Goal: Task Accomplishment & Management: Use online tool/utility

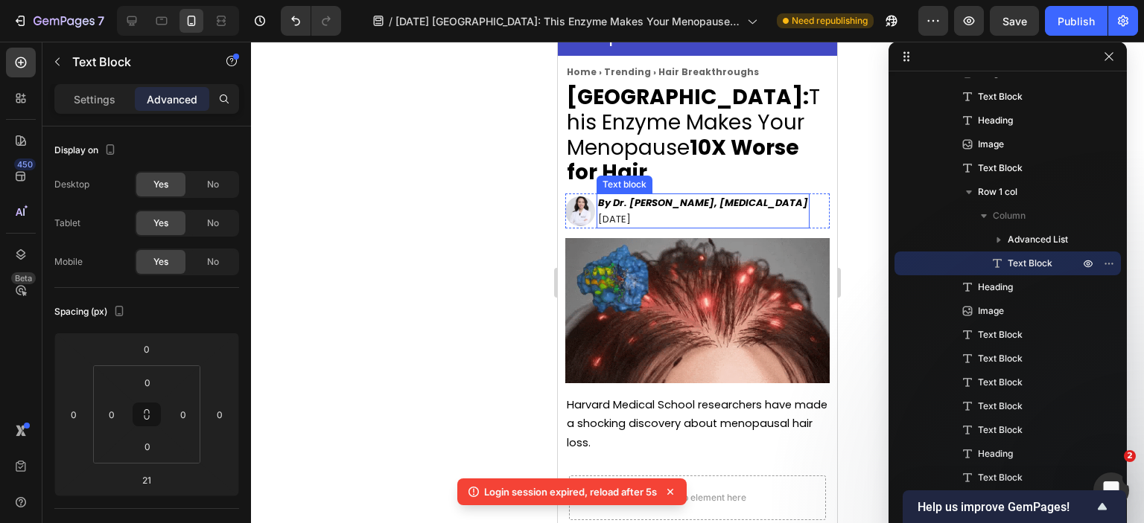
scroll to position [37, 0]
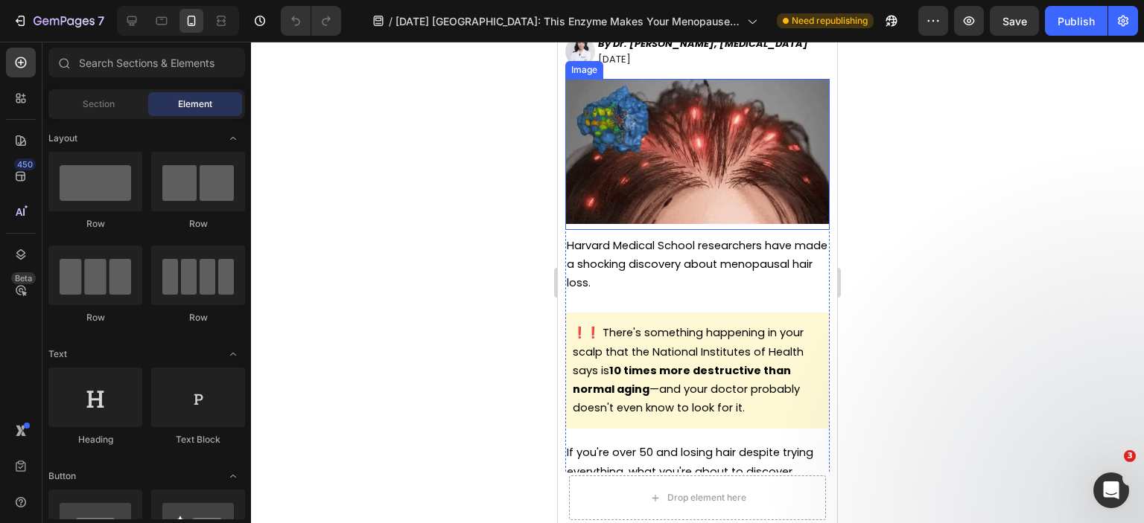
scroll to position [298, 0]
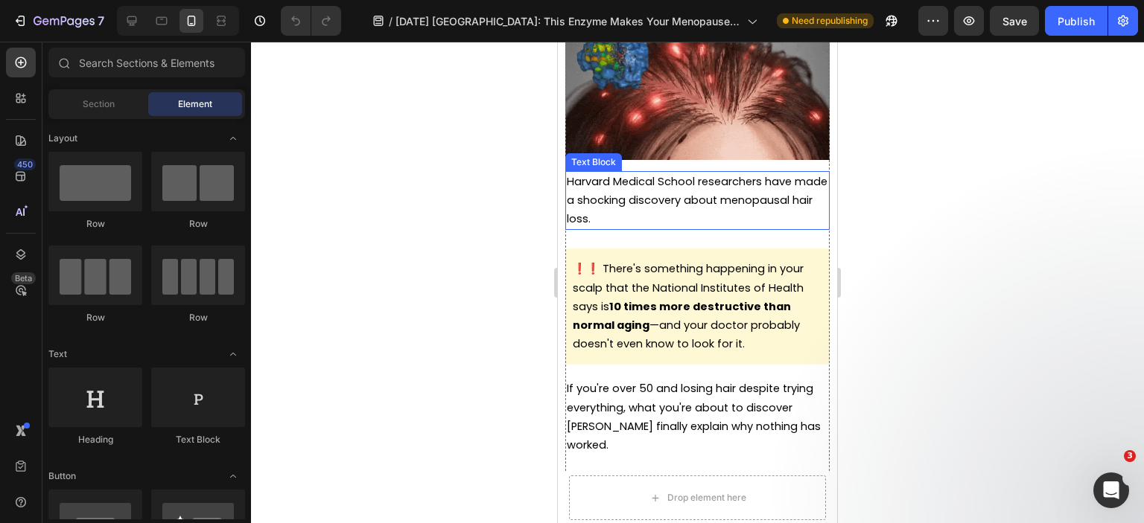
click at [730, 209] on p "Harvard Medical School researchers have made a shocking discovery about menopau…" at bounding box center [697, 201] width 261 height 57
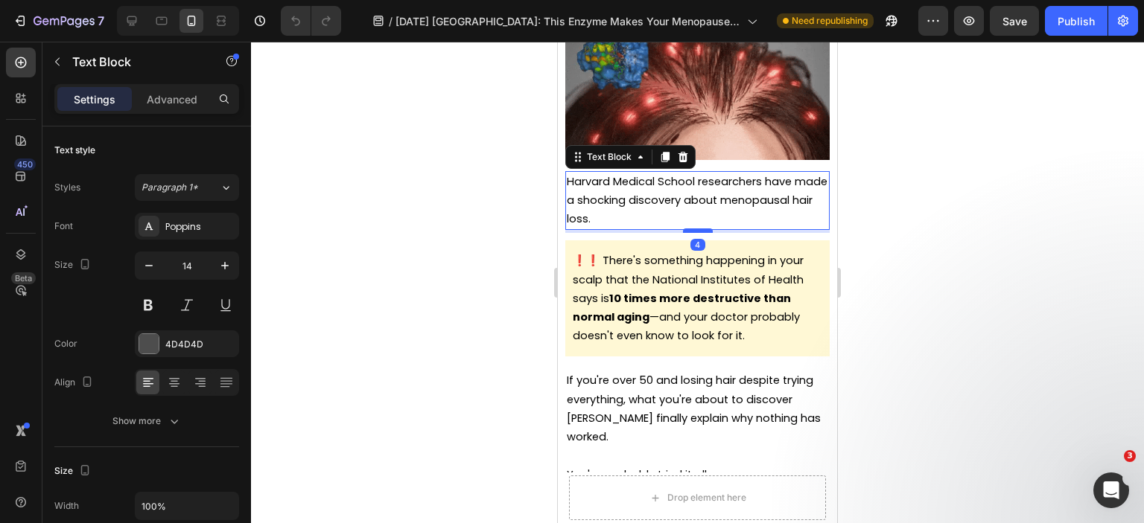
drag, startPoint x: 698, startPoint y: 232, endPoint x: 698, endPoint y: 224, distance: 8.2
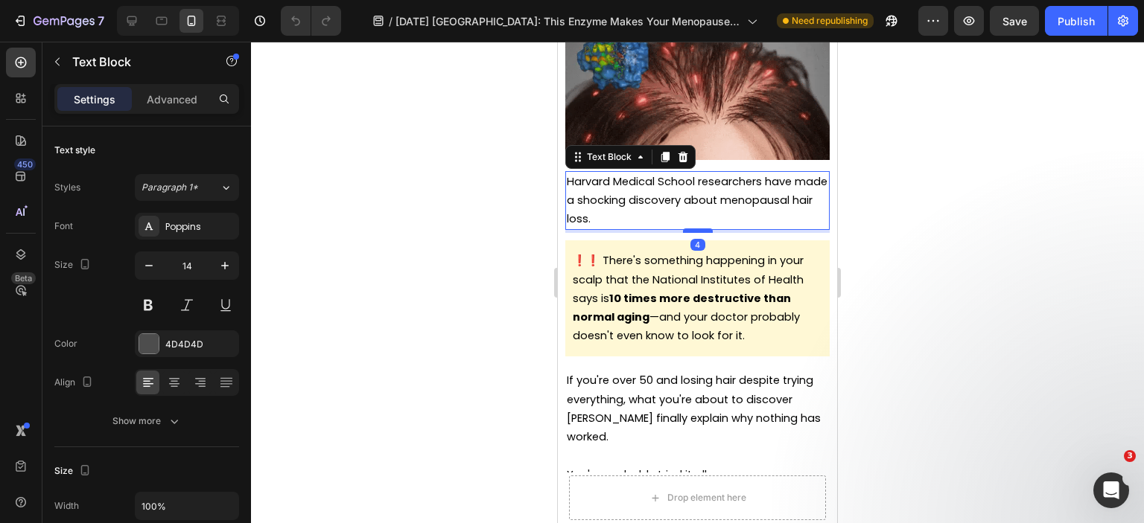
click at [698, 229] on div at bounding box center [698, 231] width 30 height 4
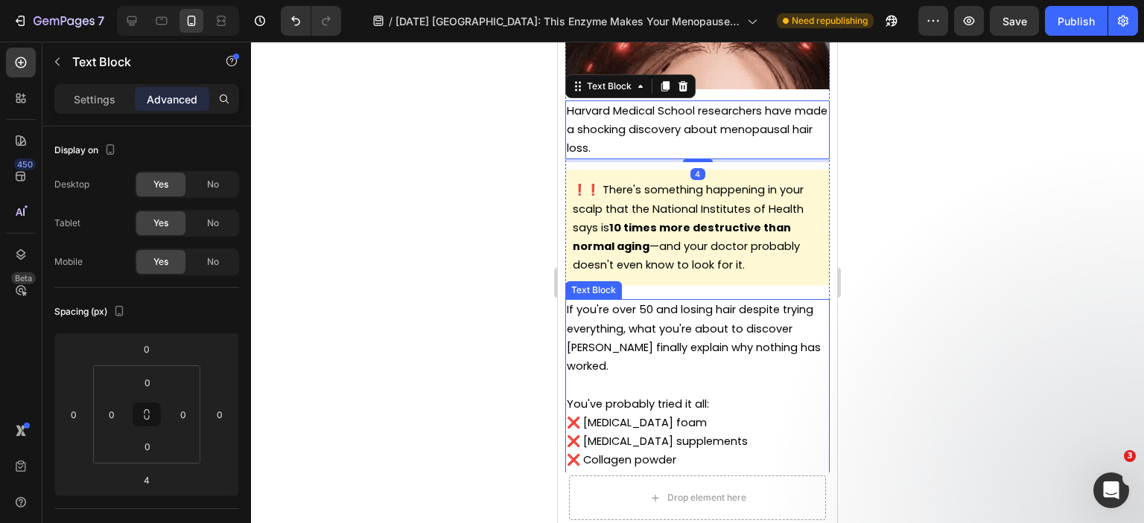
scroll to position [372, 0]
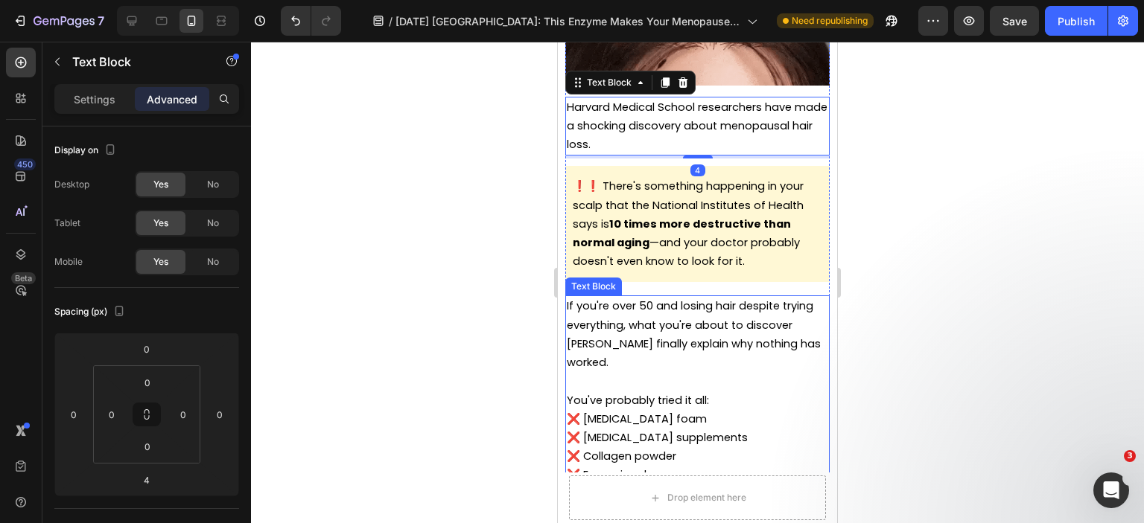
click at [762, 332] on p "If you're over 50 and losing hair despite trying everything, what you're about …" at bounding box center [697, 334] width 261 height 75
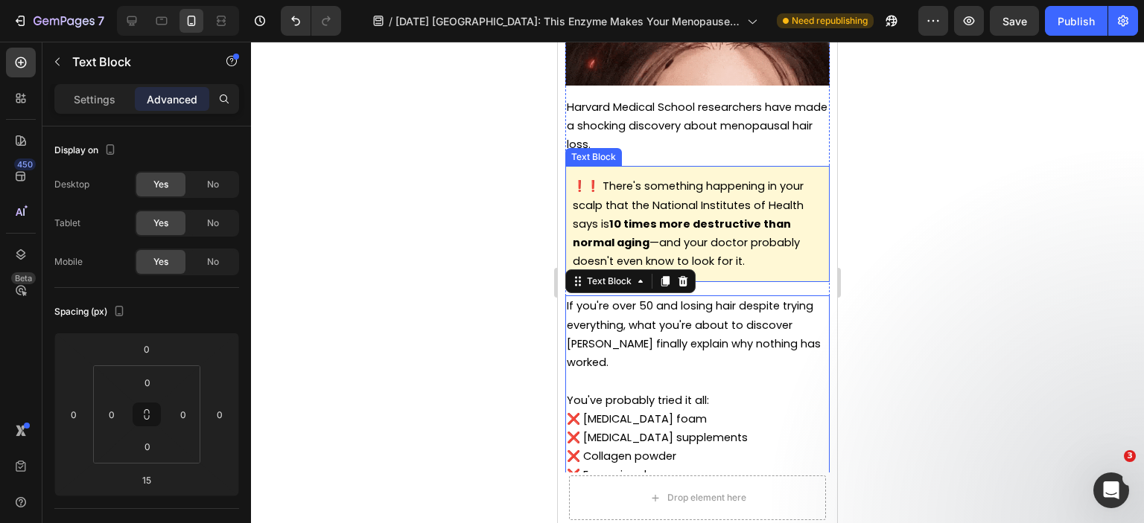
click at [730, 255] on span "❗❗ There's something happening in your scalp that the National Institutes of He…" at bounding box center [688, 224] width 231 height 90
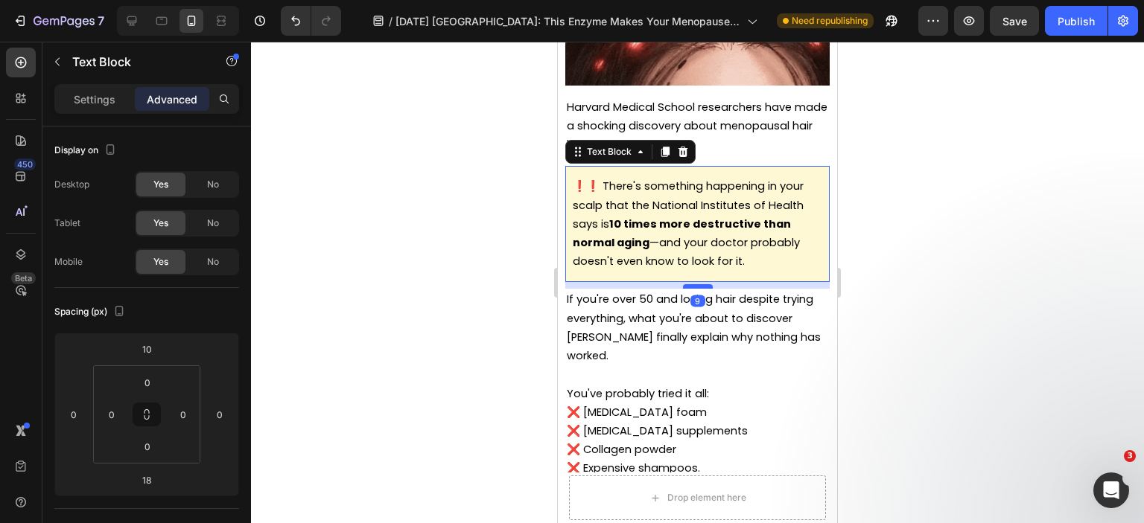
click at [699, 284] on div at bounding box center [698, 286] width 30 height 4
type input "9"
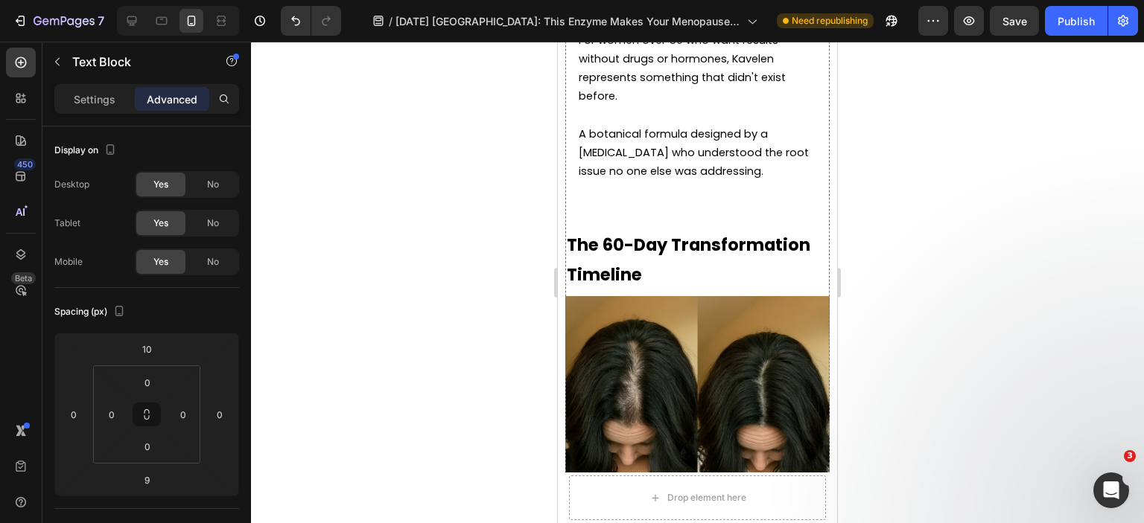
scroll to position [7296, 0]
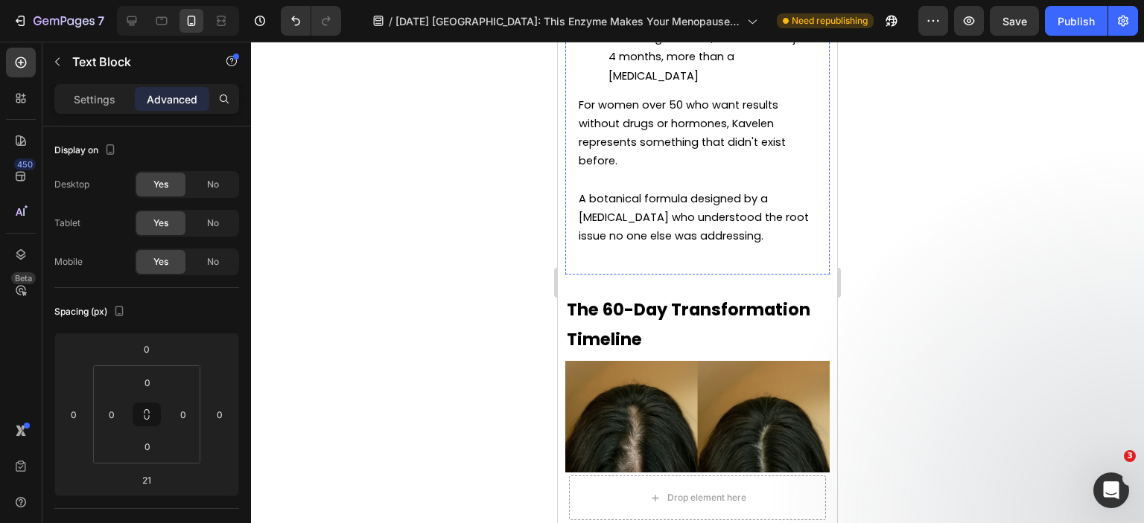
scroll to position [7147, 0]
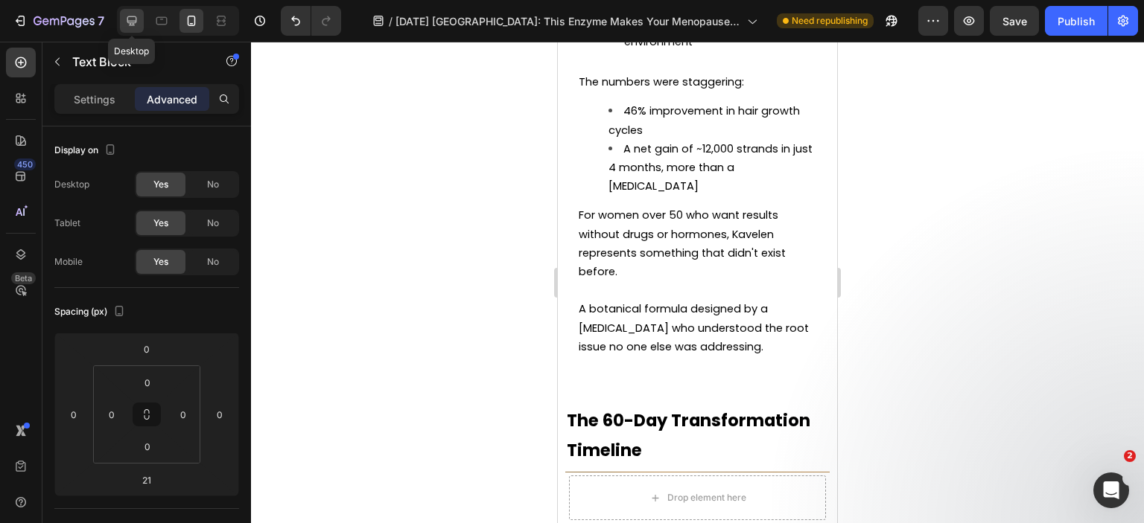
click at [124, 17] on icon at bounding box center [131, 20] width 15 height 15
type input "11"
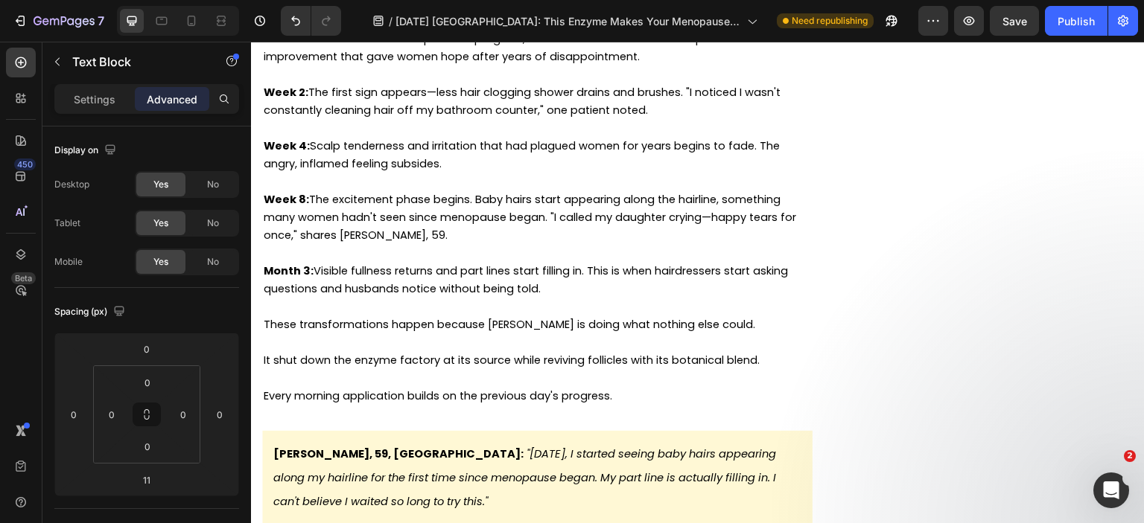
scroll to position [7427, 0]
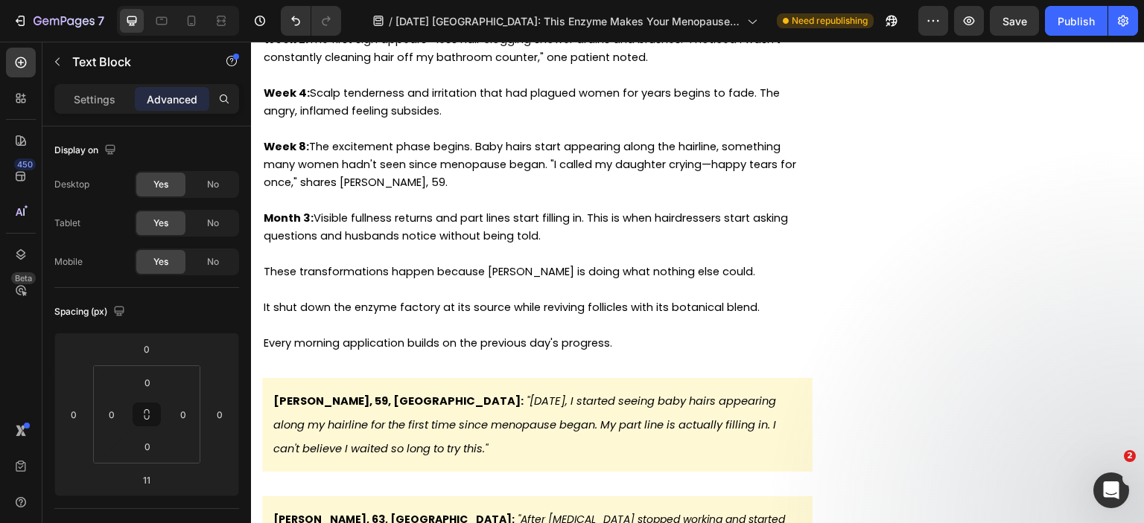
drag, startPoint x: 690, startPoint y: 335, endPoint x: 272, endPoint y: 286, distance: 420.5
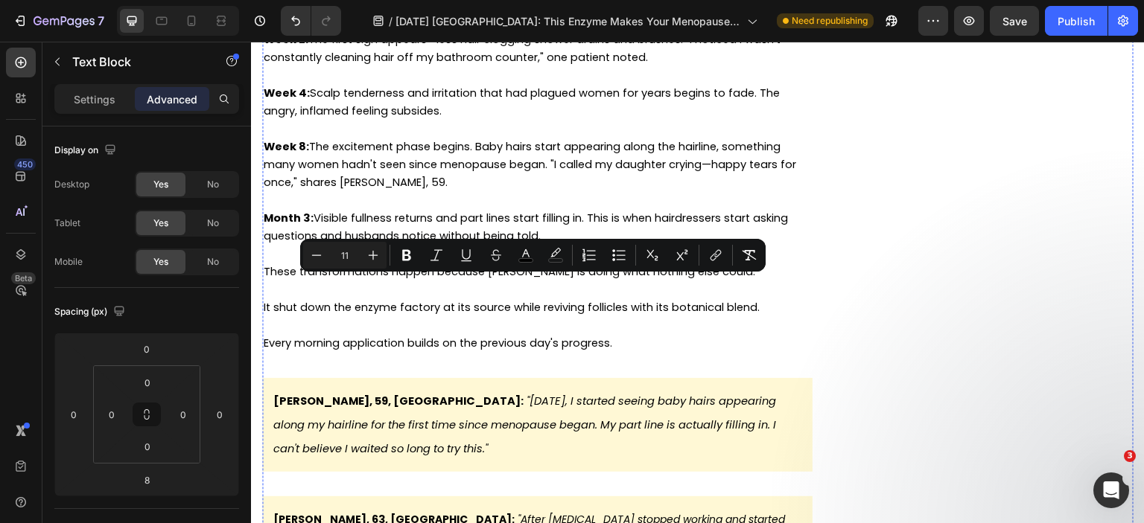
copy div "The numbers were staggering: 46% improvement in hair growth cycles A net gain o…"
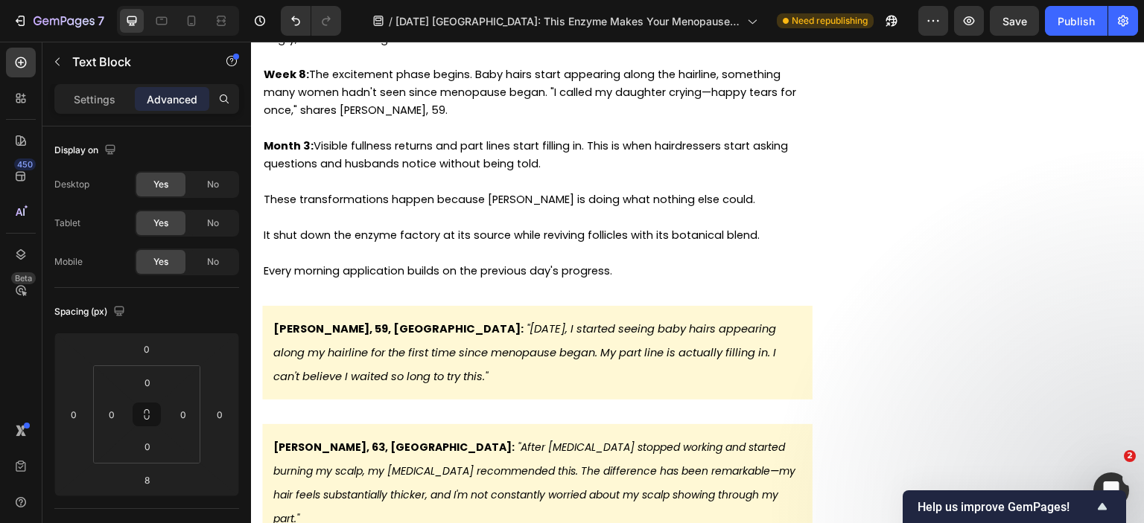
scroll to position [7501, 0]
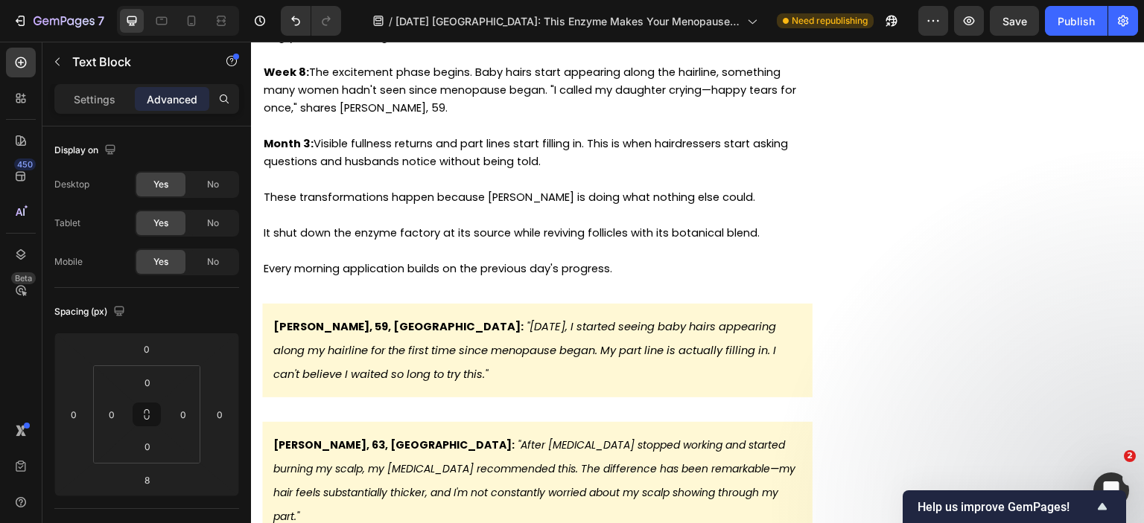
drag, startPoint x: 450, startPoint y: 211, endPoint x: 277, endPoint y: 205, distance: 173.6
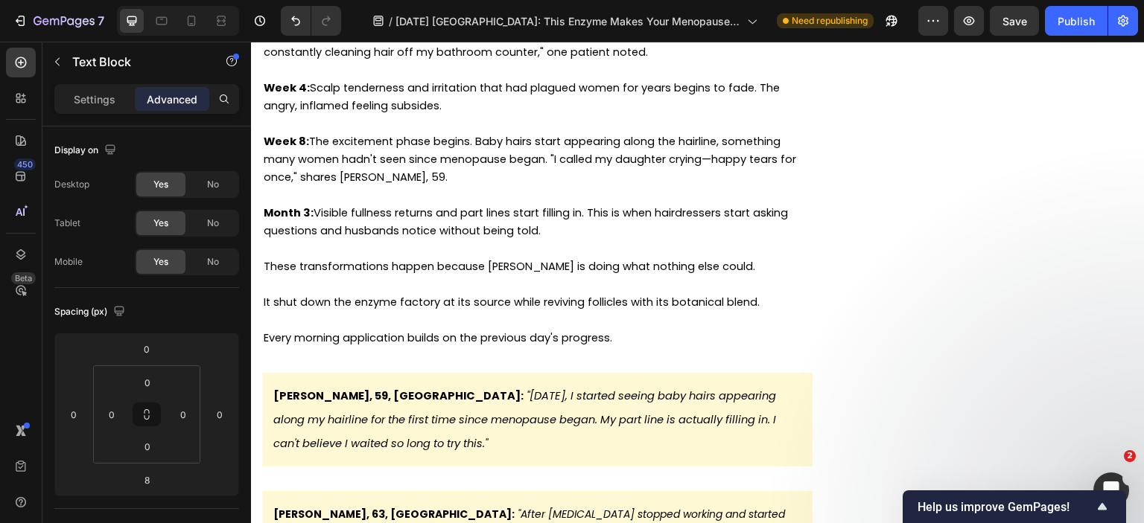
scroll to position [7427, 0]
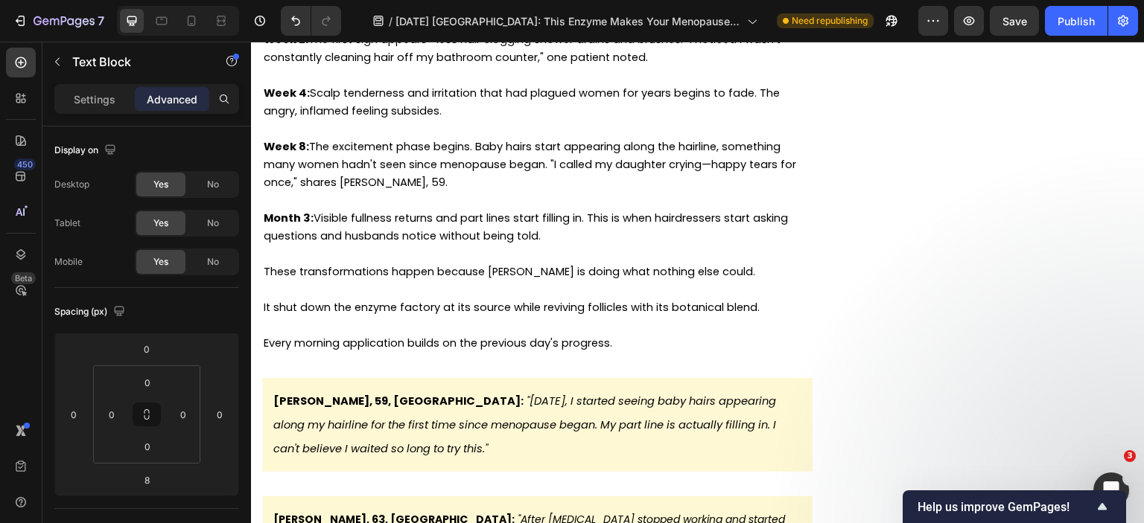
drag, startPoint x: 552, startPoint y: 437, endPoint x: 275, endPoint y: 279, distance: 318.8
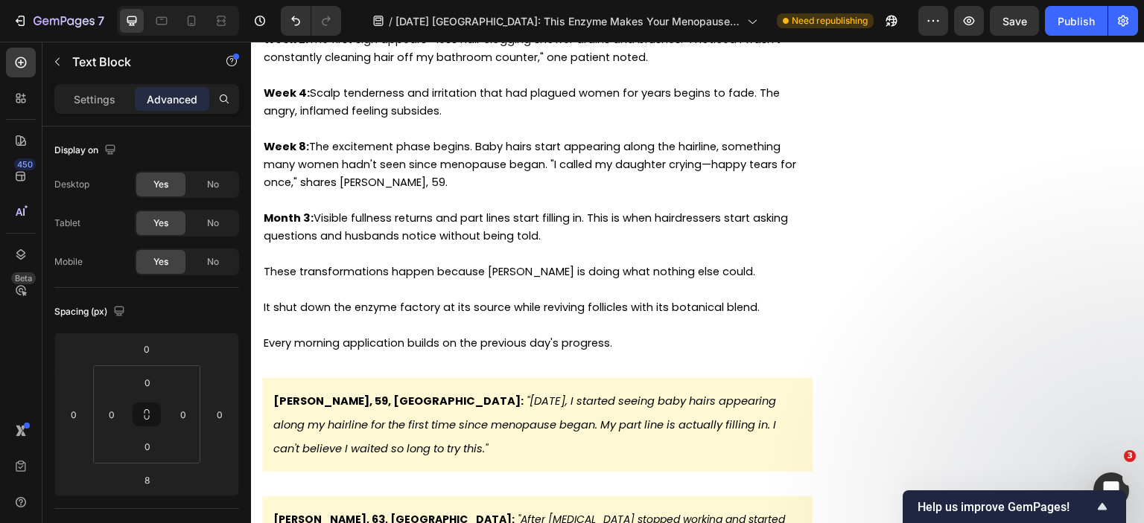
drag, startPoint x: 719, startPoint y: 332, endPoint x: 317, endPoint y: 292, distance: 404.0
drag, startPoint x: 275, startPoint y: 287, endPoint x: 474, endPoint y: 432, distance: 245.7
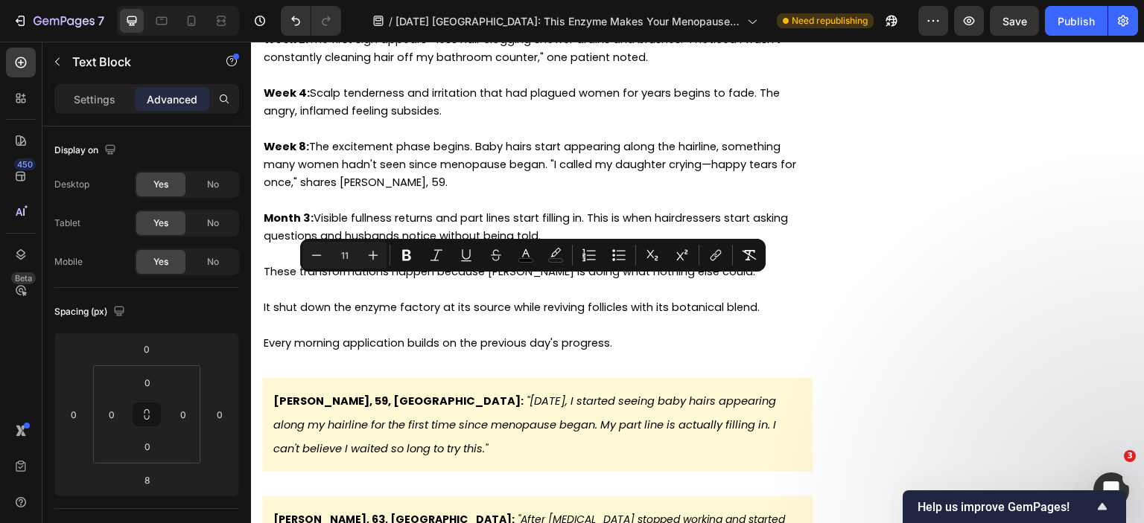
copy div "The numbers were staggering: 46% improvement in hair growth cycles A net gain o…"
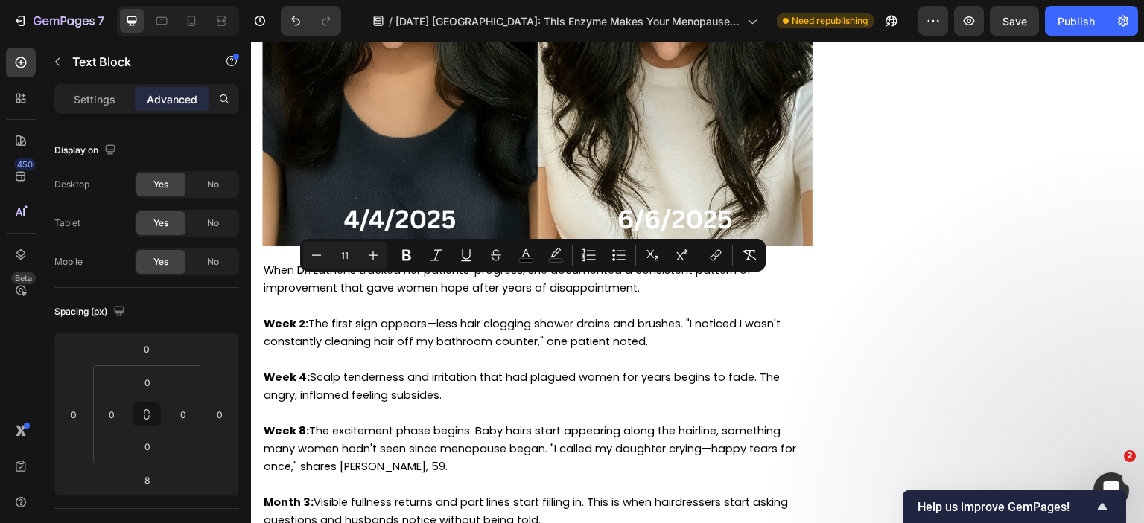
scroll to position [7129, 0]
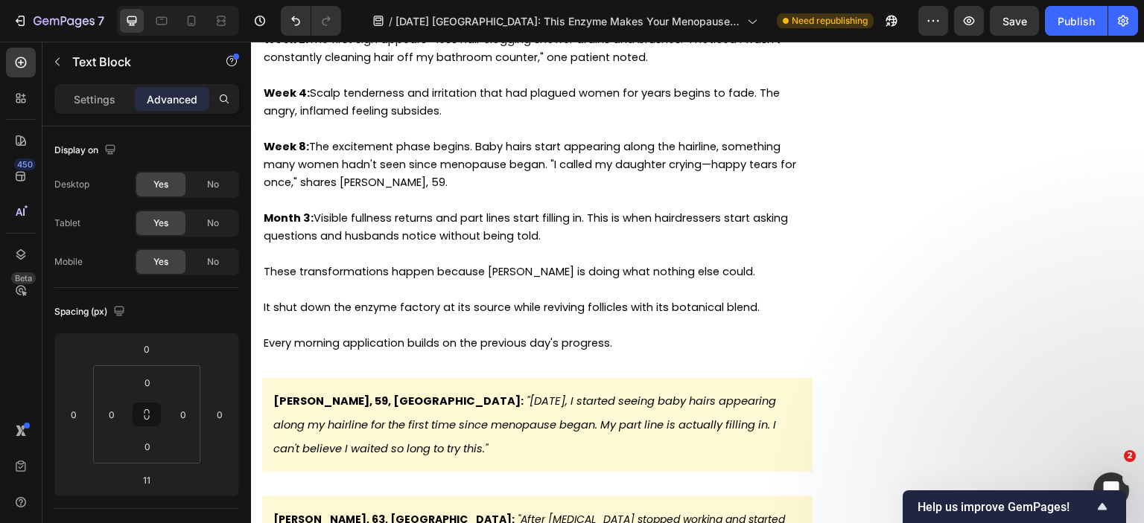
scroll to position [7427, 0]
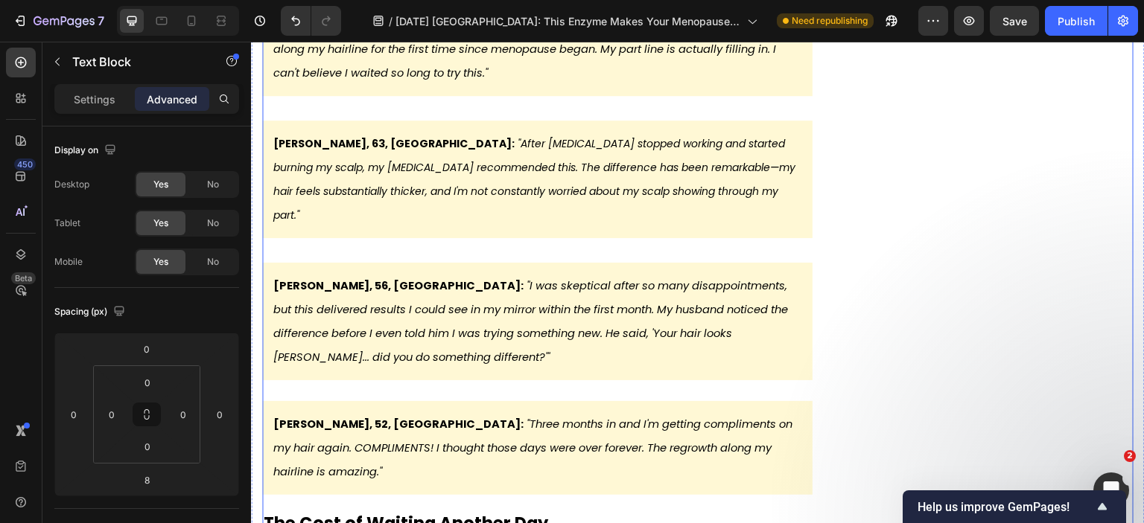
scroll to position [7799, 0]
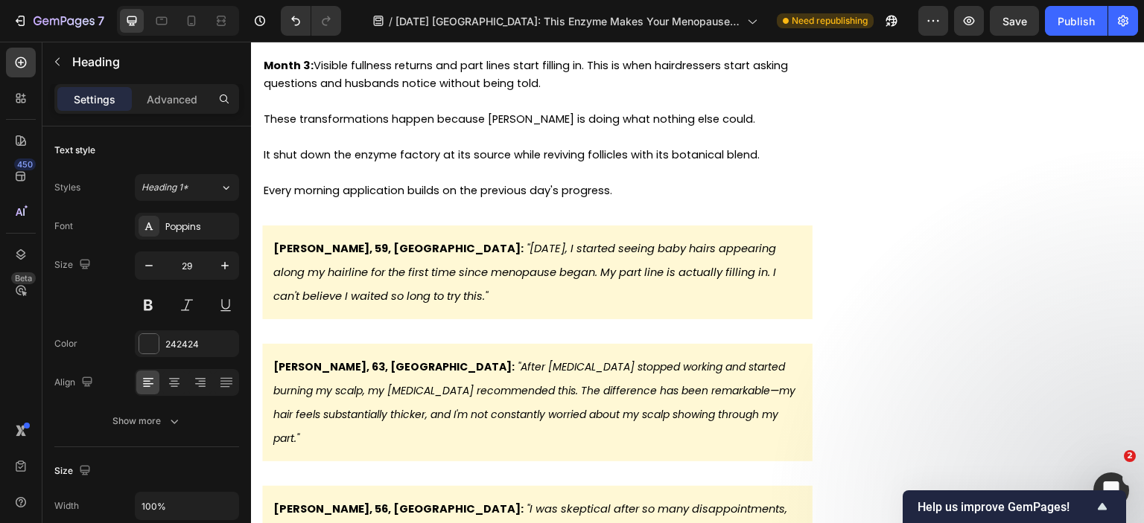
scroll to position [7576, 0]
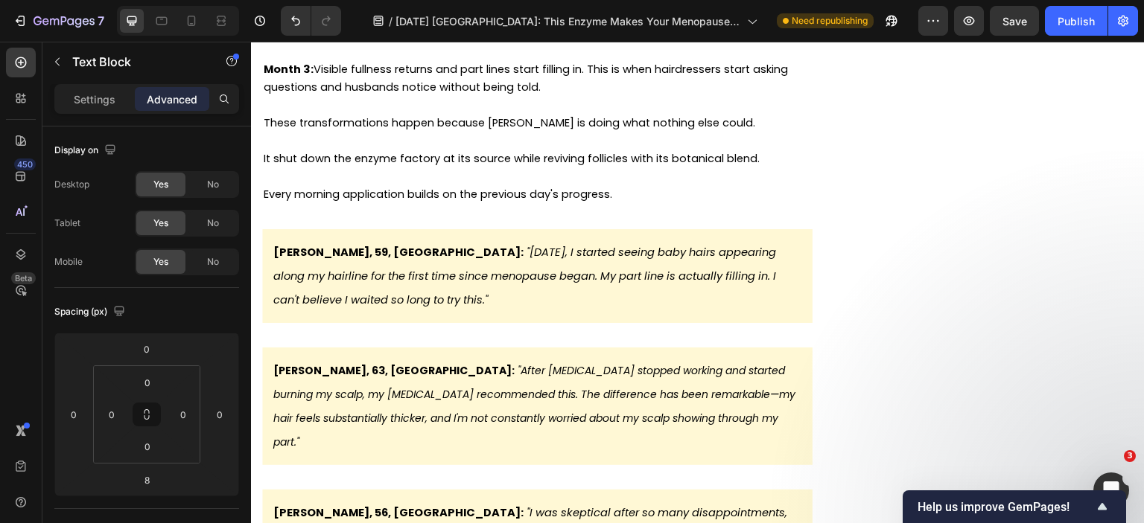
drag, startPoint x: 455, startPoint y: 132, endPoint x: 272, endPoint y: 133, distance: 182.4
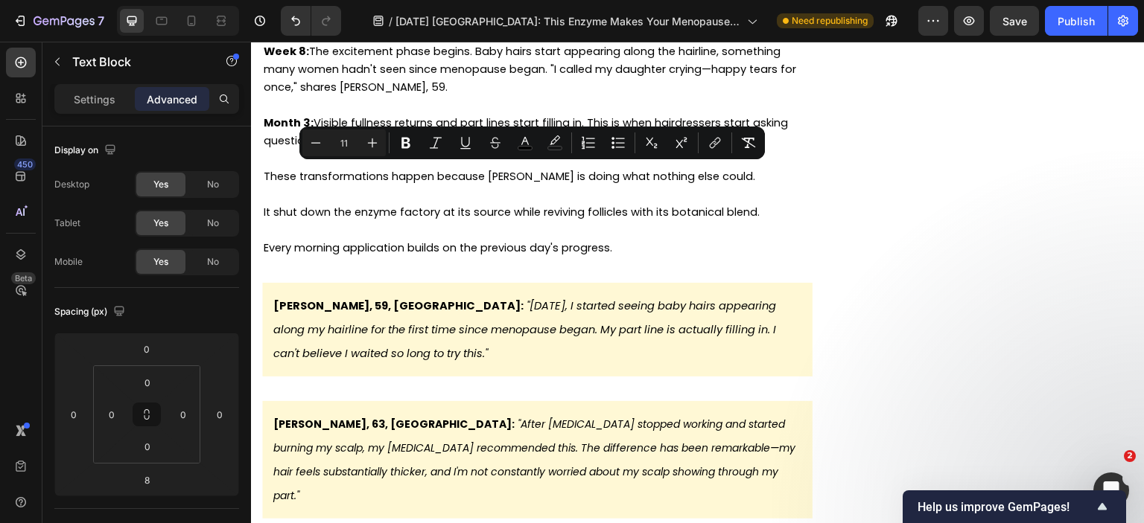
drag, startPoint x: 369, startPoint y: 191, endPoint x: 280, endPoint y: 172, distance: 91.3
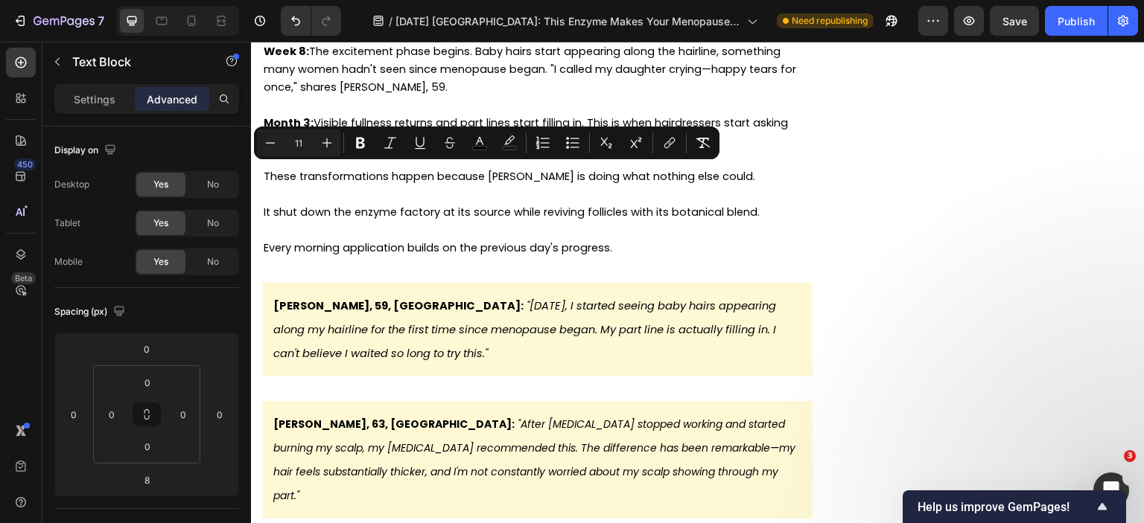
drag, startPoint x: 447, startPoint y: 172, endPoint x: 359, endPoint y: 176, distance: 87.9
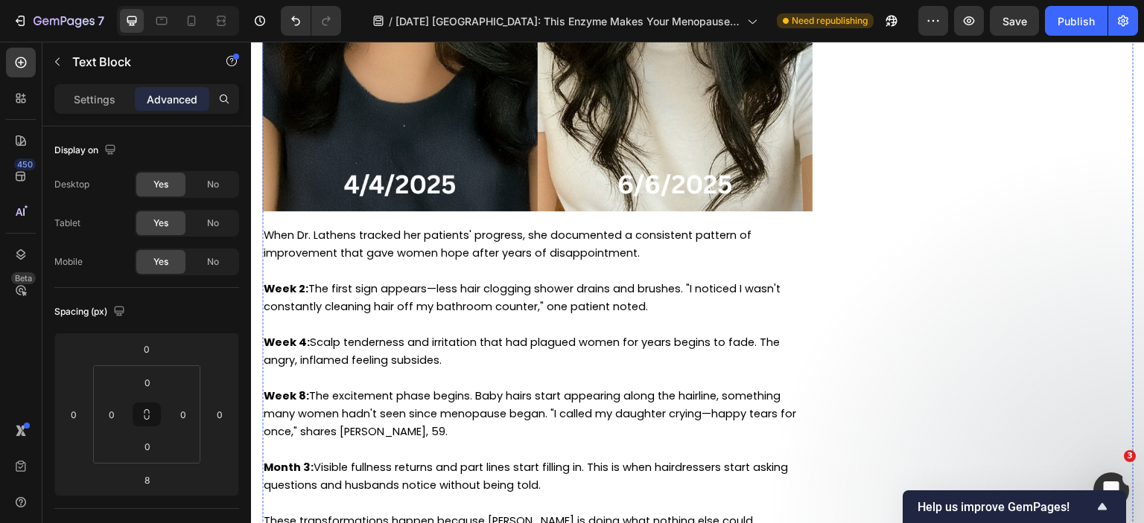
scroll to position [7352, 0]
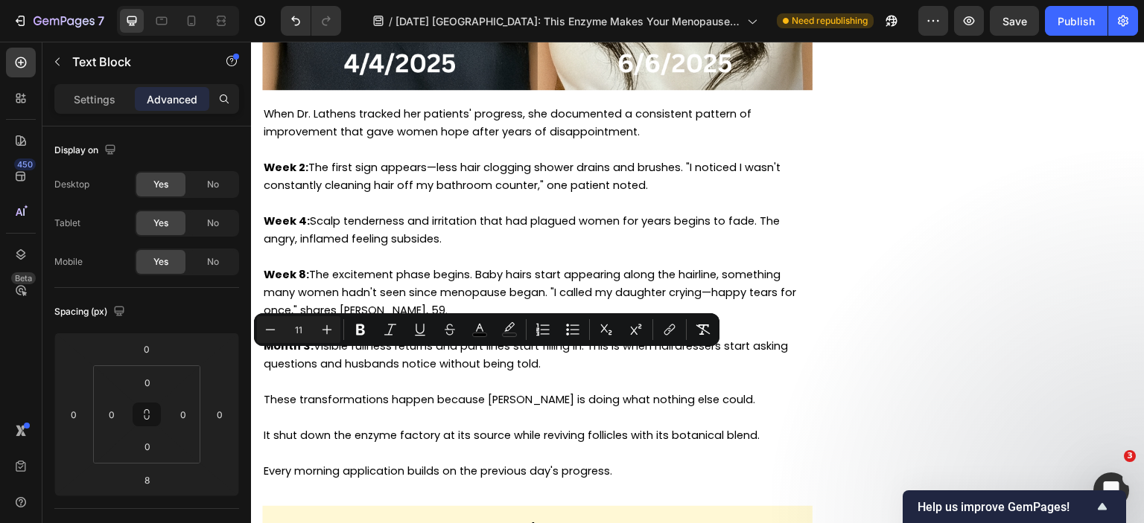
drag, startPoint x: 362, startPoint y: 360, endPoint x: 401, endPoint y: 358, distance: 39.5
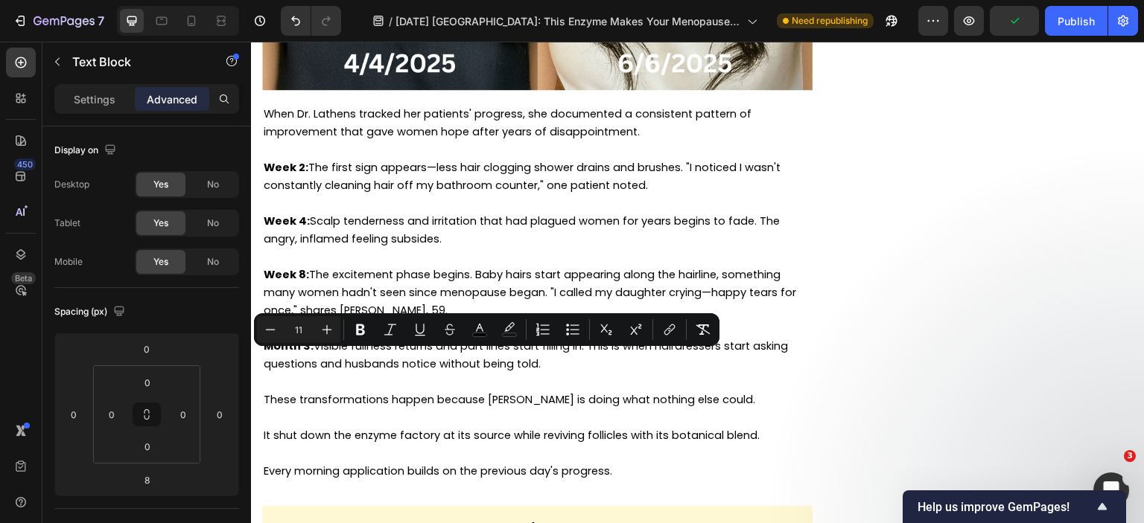
drag, startPoint x: 411, startPoint y: 360, endPoint x: 359, endPoint y: 361, distance: 52.1
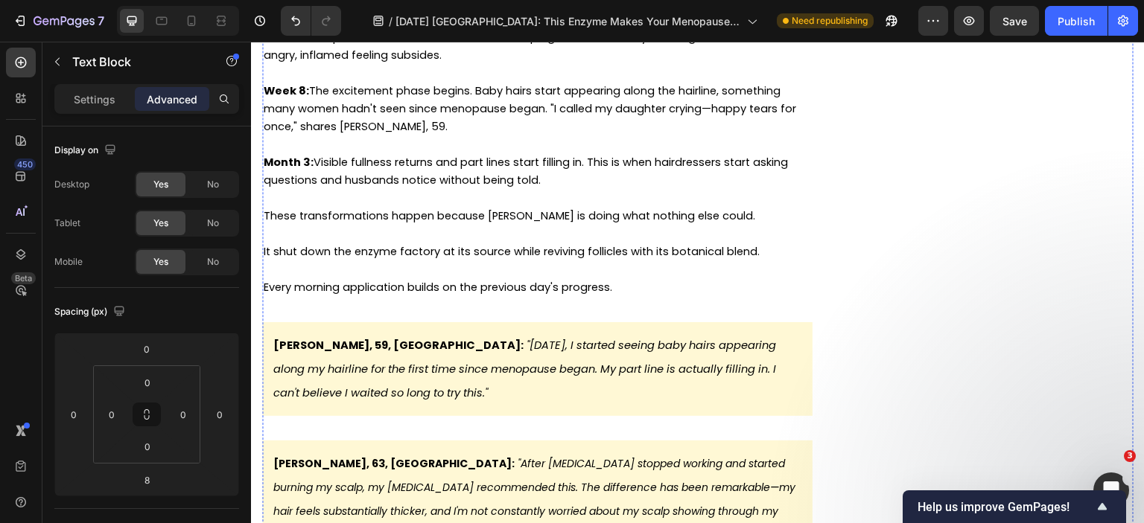
scroll to position [7576, 0]
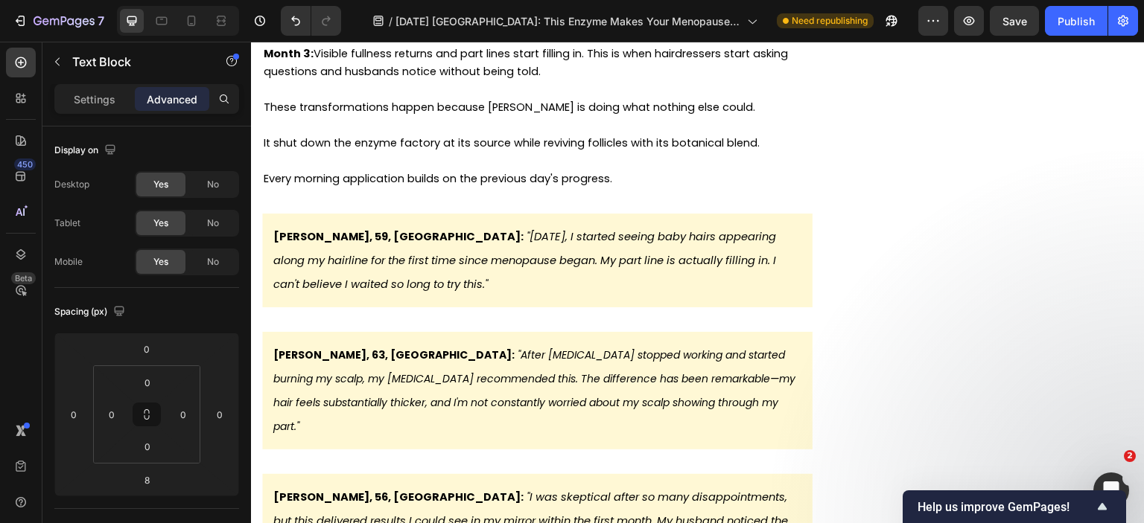
scroll to position [7650, 0]
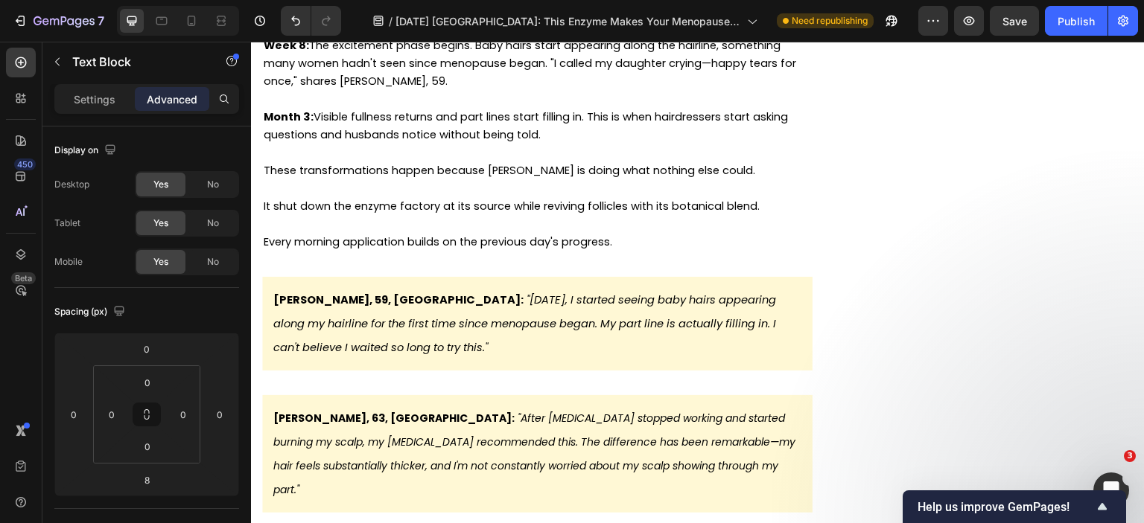
scroll to position [7576, 0]
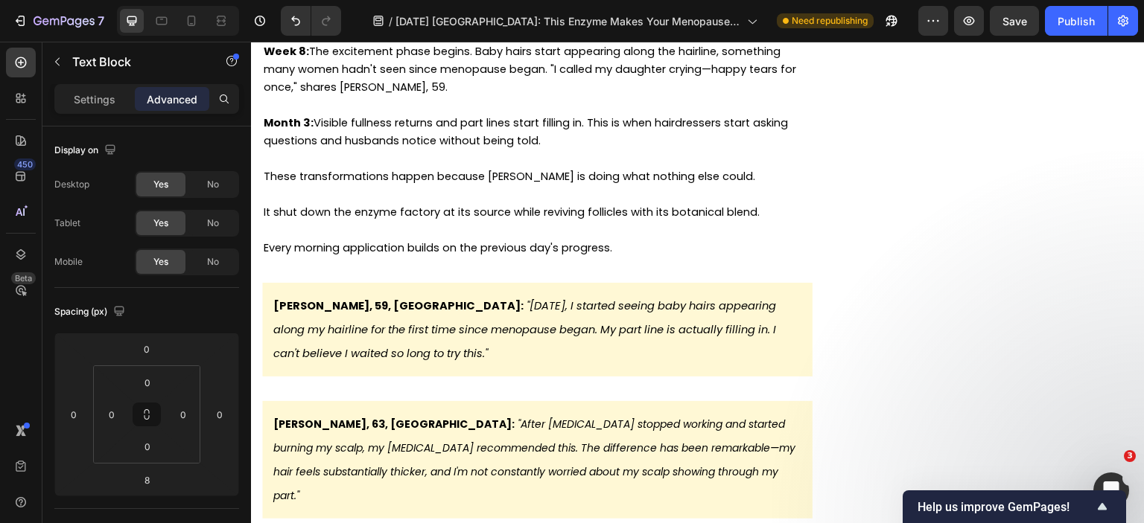
drag, startPoint x: 747, startPoint y: 191, endPoint x: 278, endPoint y: 133, distance: 473.3
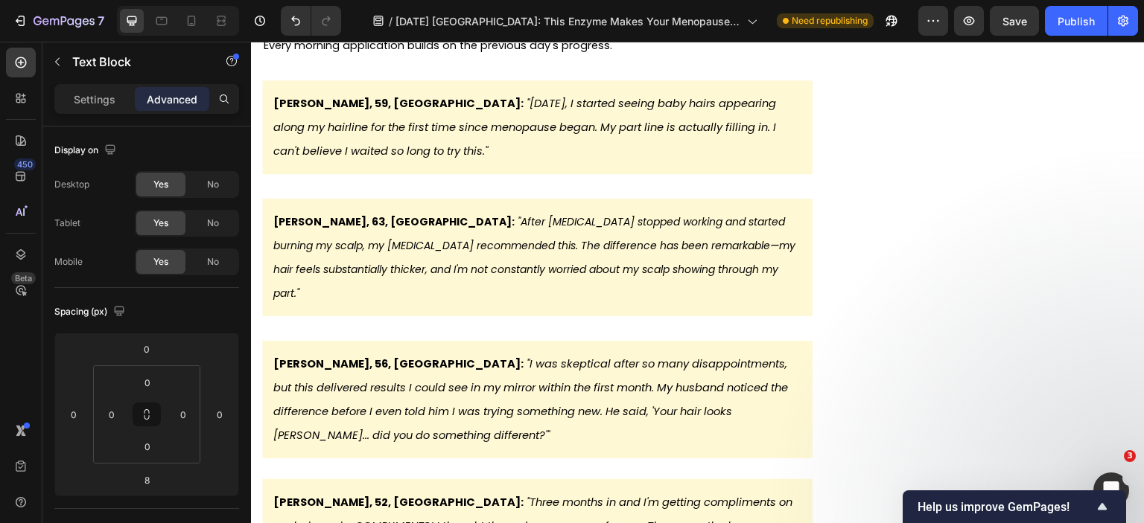
scroll to position [7874, 0]
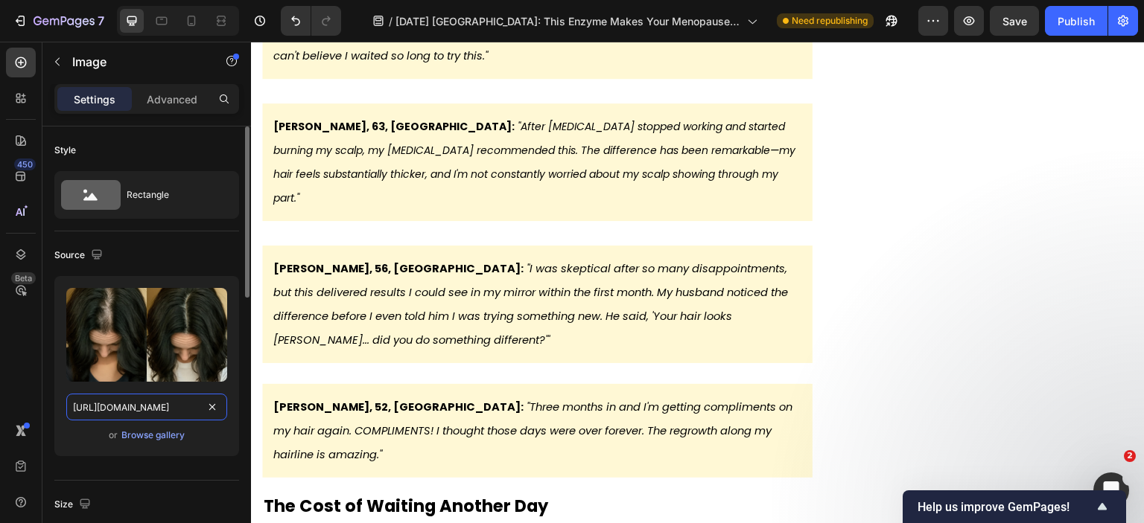
click at [171, 409] on input "https://cdn.shopify.com/s/files/1/0900/0304/6695/files/gempages_544581581541475…" at bounding box center [146, 407] width 161 height 27
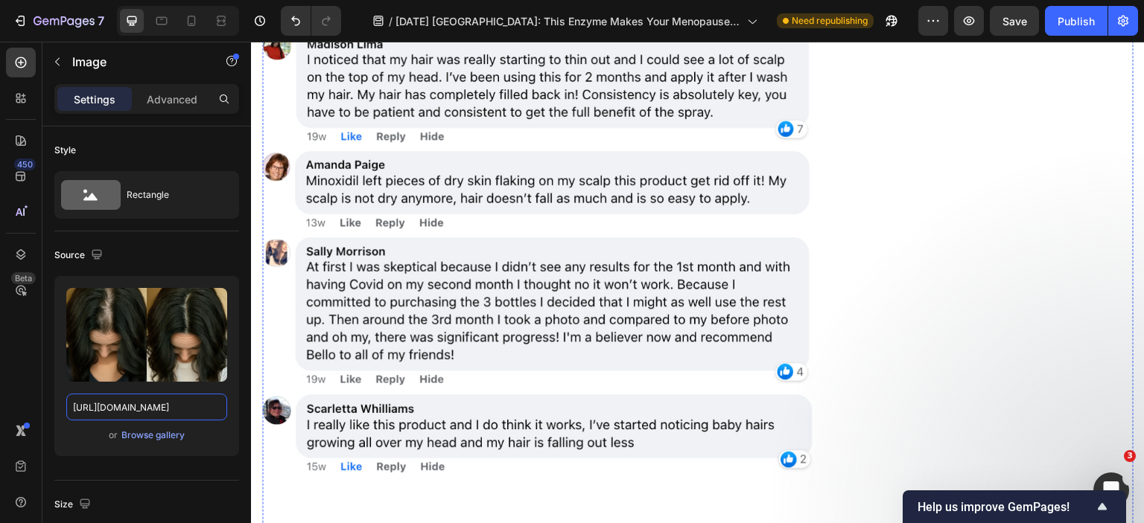
scroll to position [11298, 0]
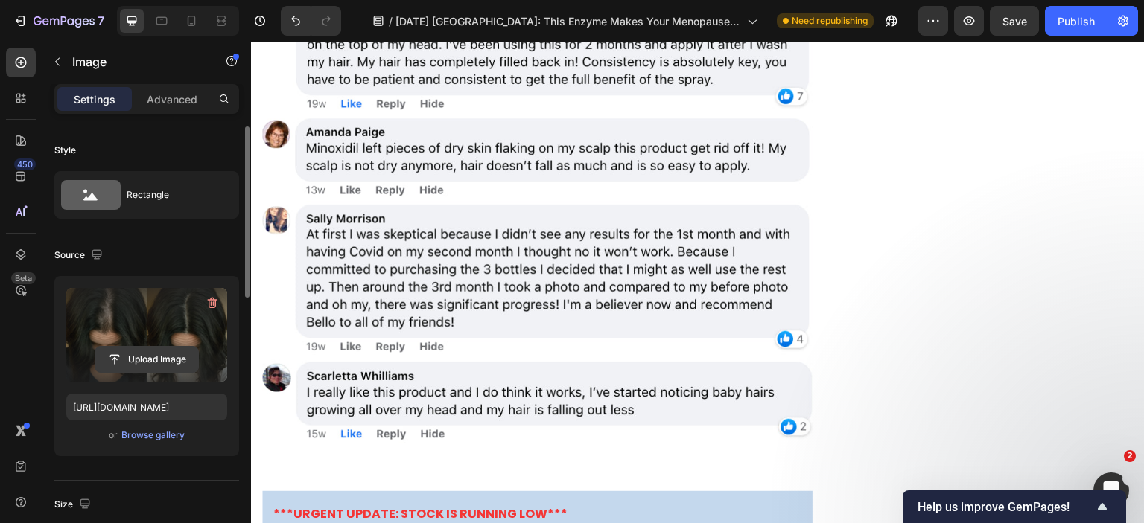
click at [141, 355] on input "file" at bounding box center [146, 359] width 103 height 25
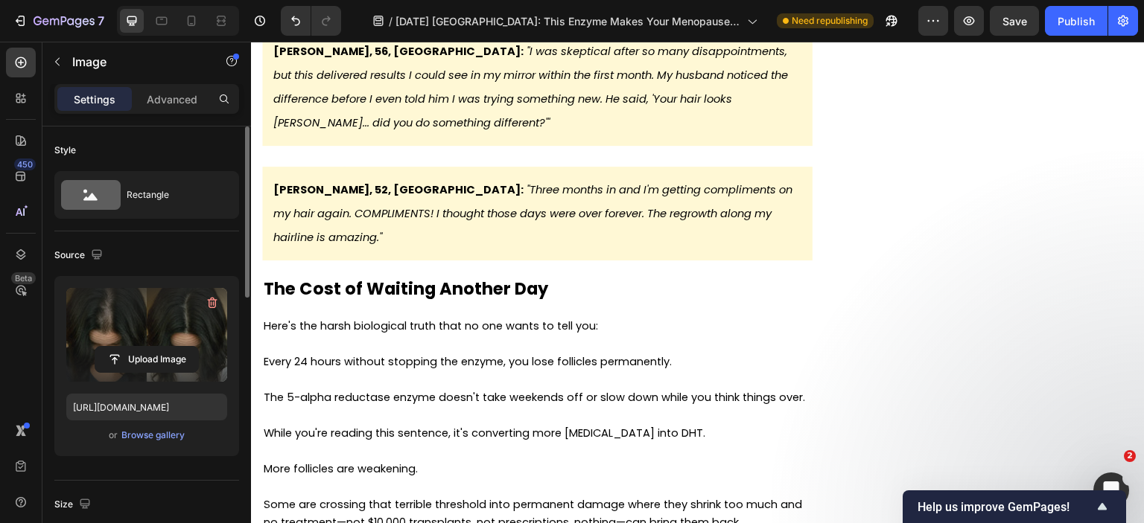
scroll to position [8097, 0]
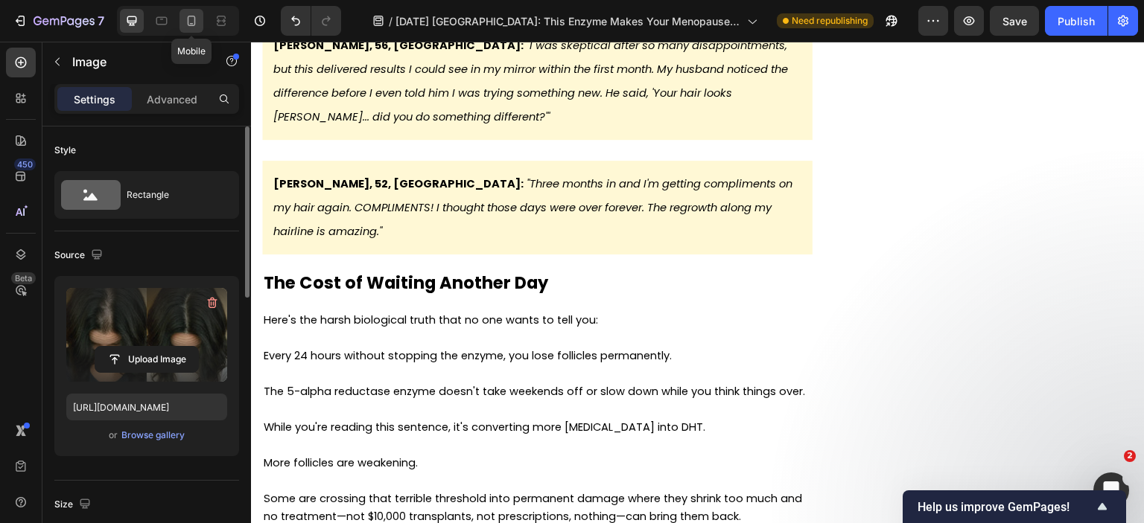
click at [198, 17] on icon at bounding box center [191, 20] width 15 height 15
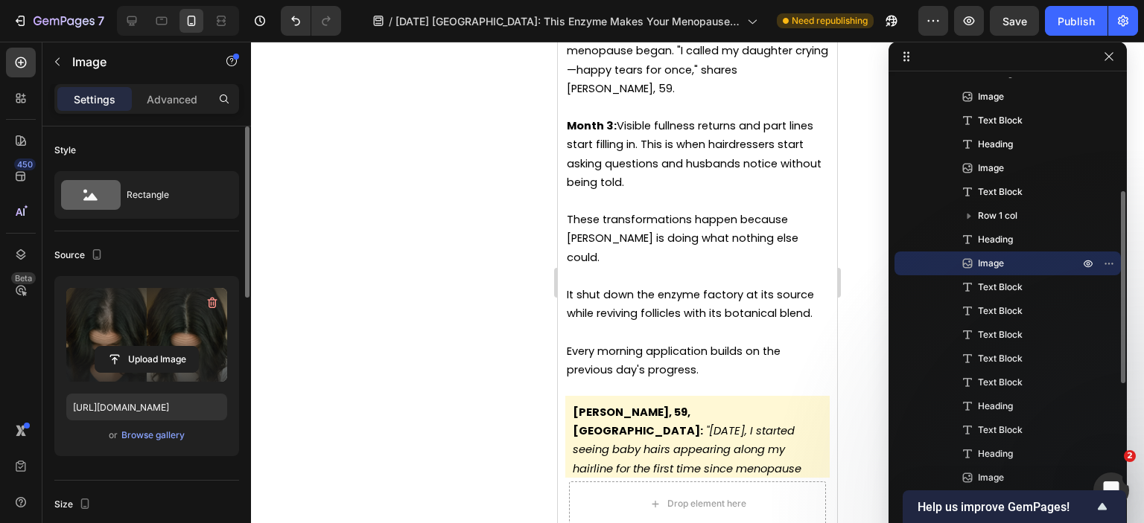
scroll to position [8185, 0]
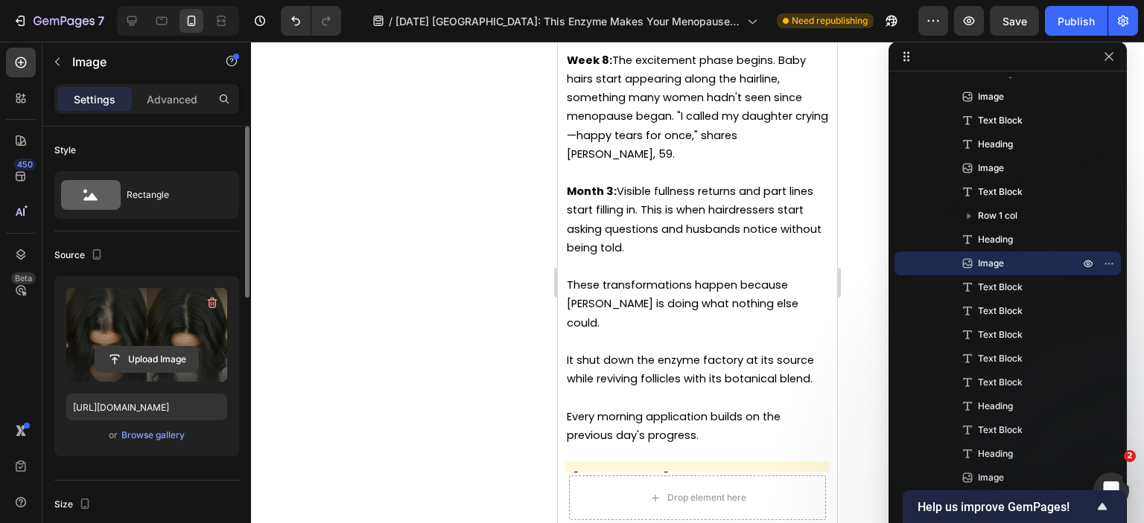
click at [172, 365] on input "file" at bounding box center [146, 359] width 103 height 25
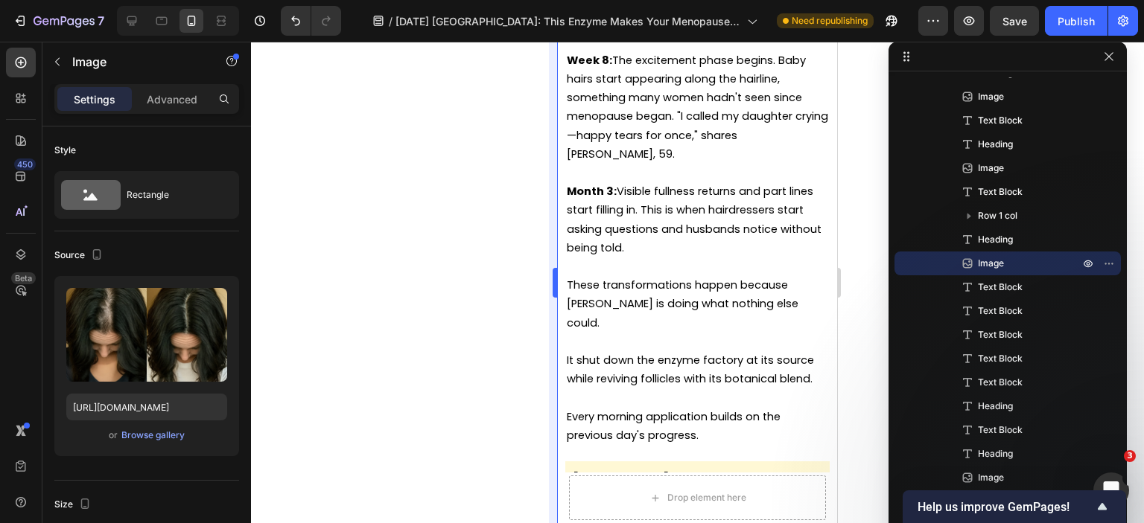
type input "https://cdn.shopify.com/s/files/1/0900/0304/6695/files/gempages_544581581541475…"
click at [135, 20] on icon at bounding box center [132, 21] width 10 height 10
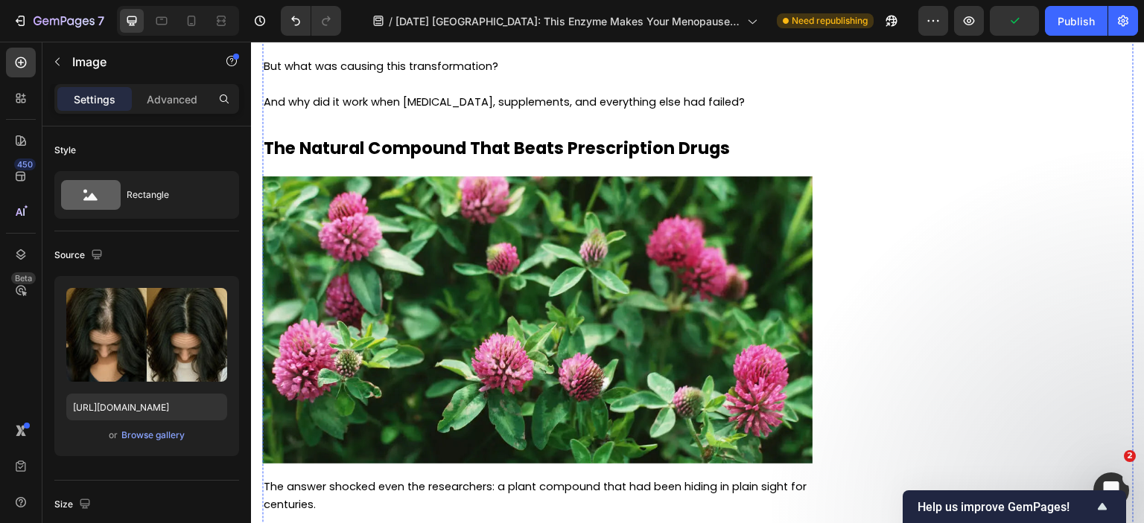
scroll to position [3680, 0]
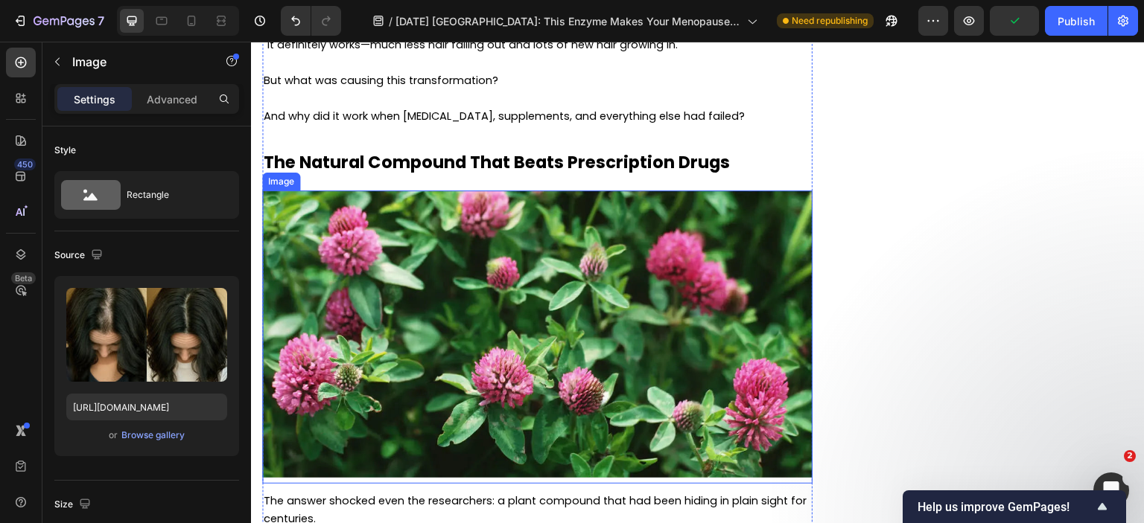
click at [515, 319] on img at bounding box center [537, 335] width 550 height 288
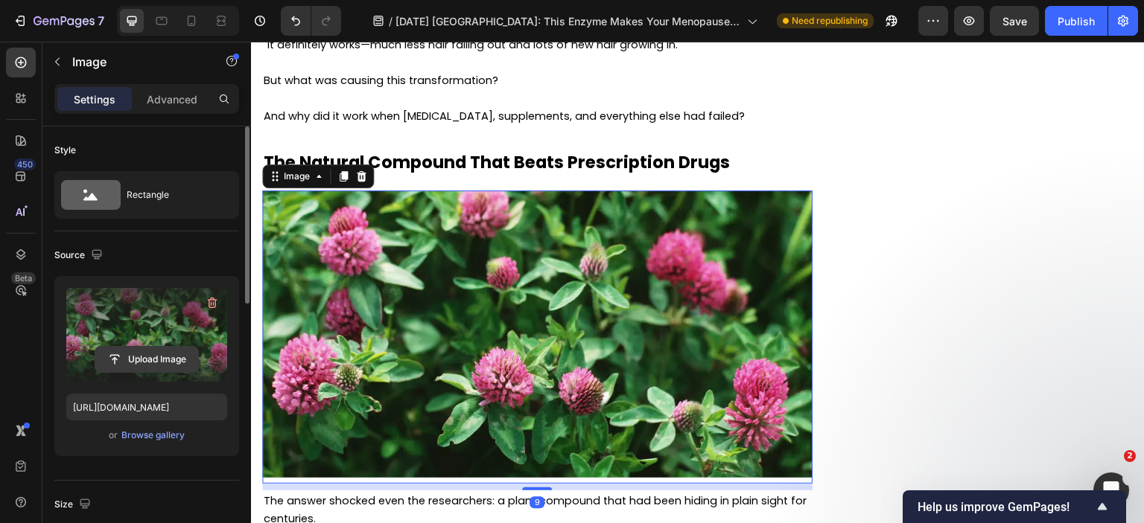
click at [137, 360] on input "file" at bounding box center [146, 359] width 103 height 25
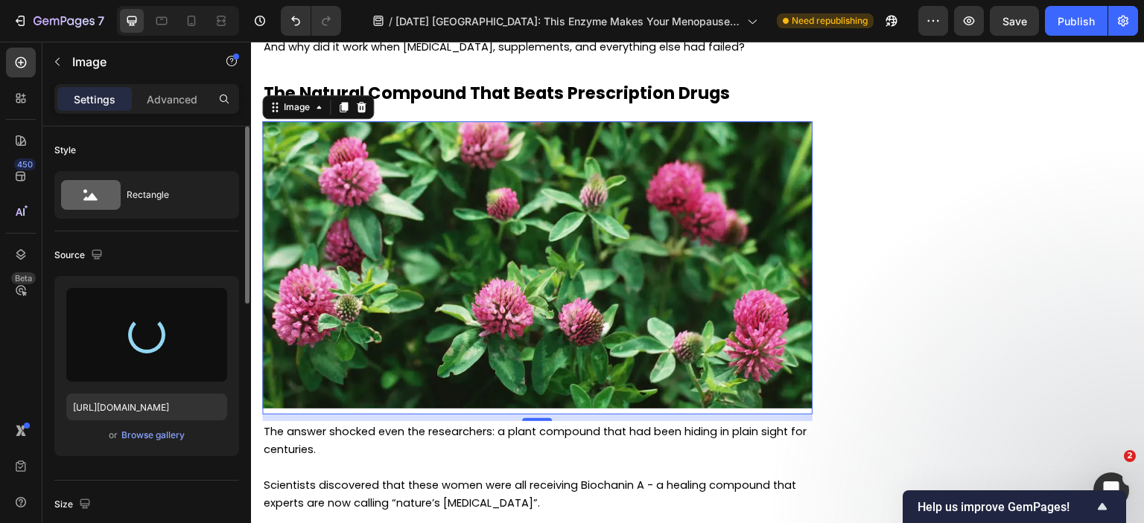
scroll to position [3754, 0]
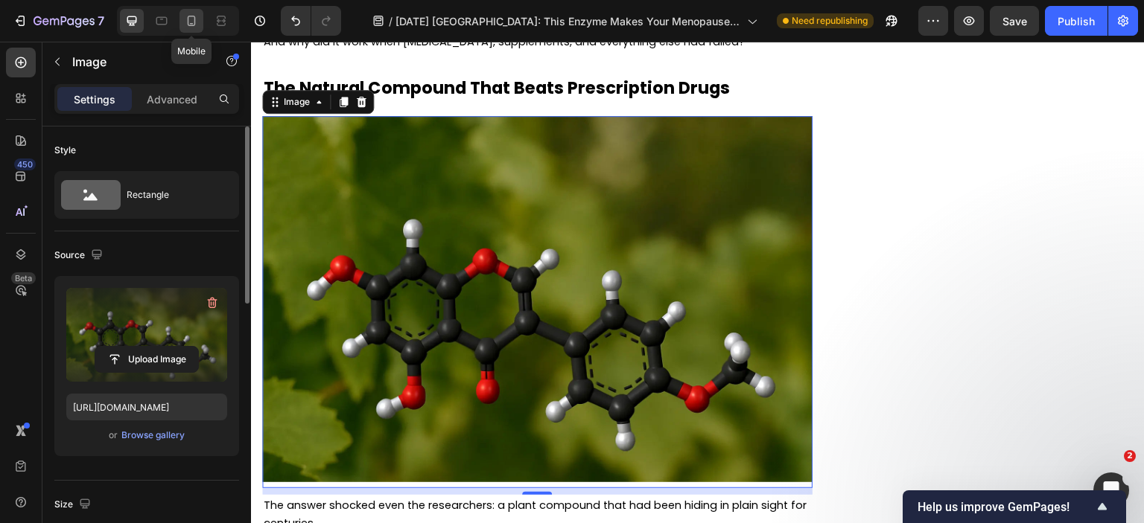
click at [193, 16] on icon at bounding box center [192, 21] width 8 height 10
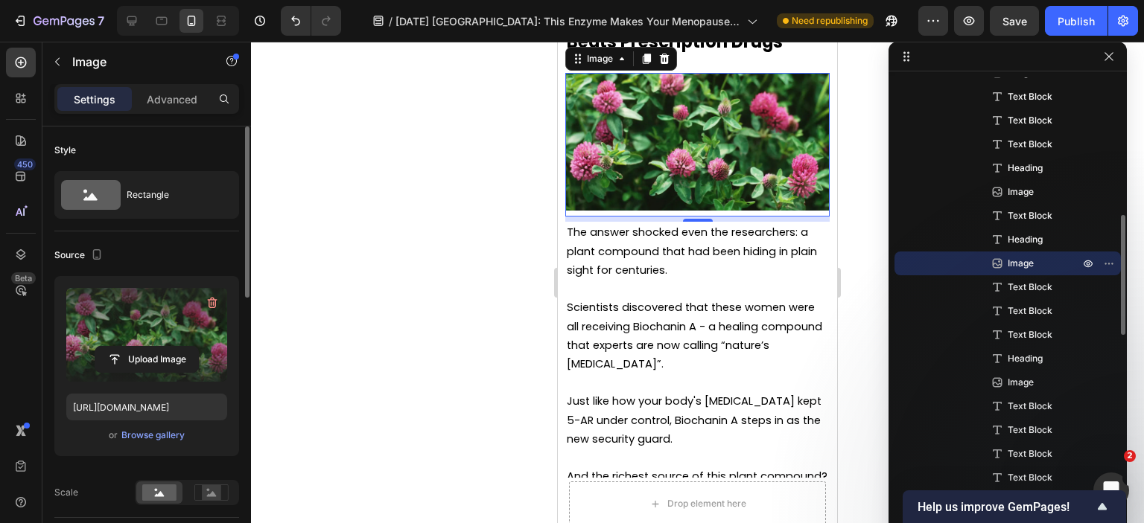
scroll to position [3937, 0]
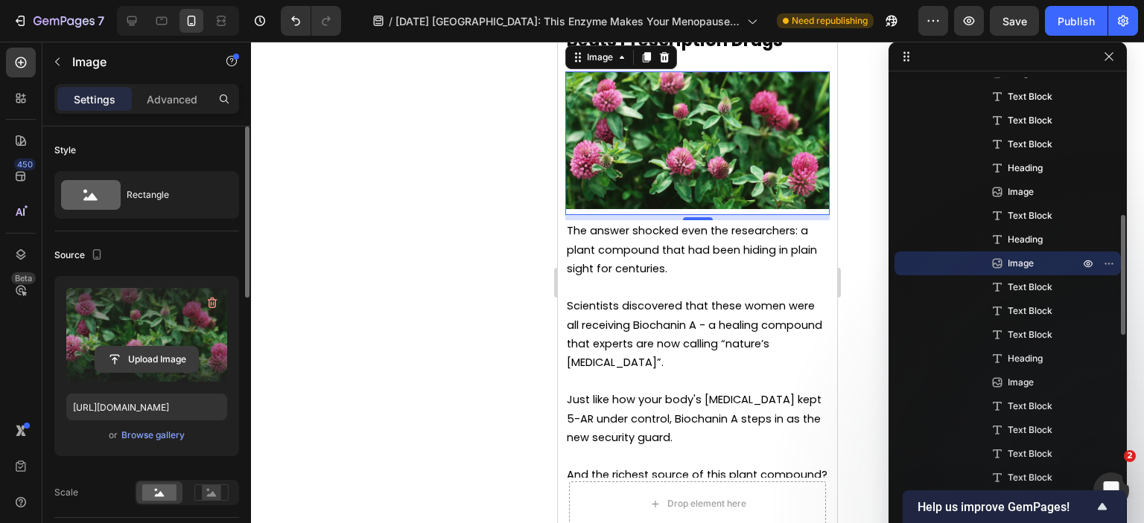
click at [142, 350] on input "file" at bounding box center [146, 359] width 103 height 25
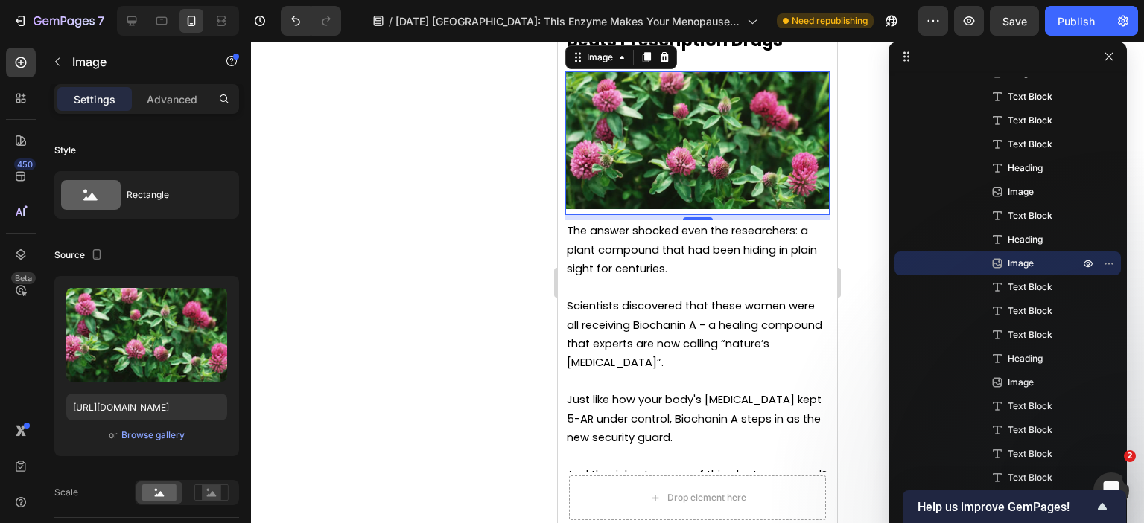
type input "https://cdn.shopify.com/s/files/1/0900/0304/6695/files/gempages_544581581541475…"
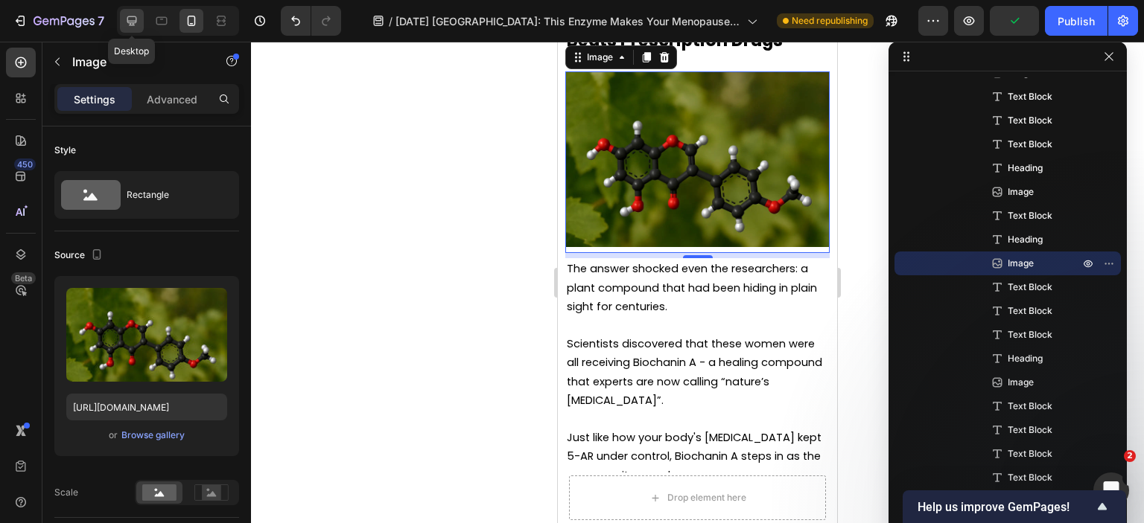
click at [129, 16] on icon at bounding box center [132, 21] width 10 height 10
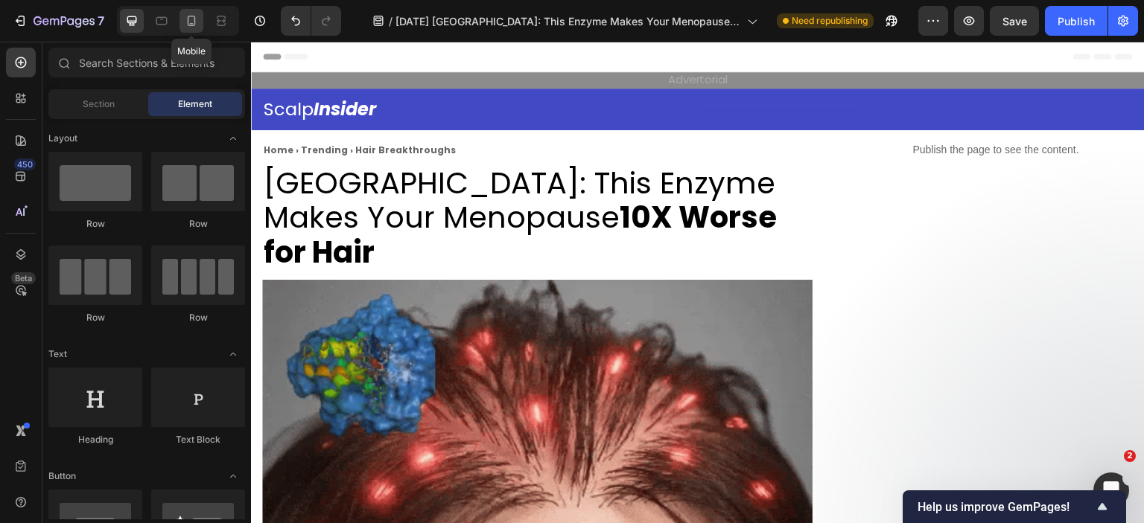
click at [198, 16] on icon at bounding box center [191, 20] width 15 height 15
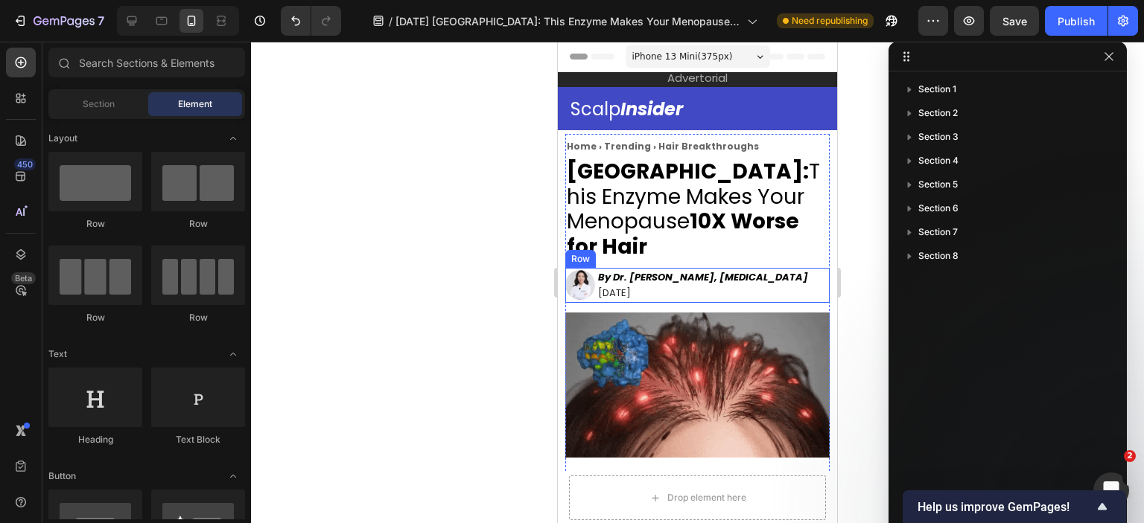
click at [806, 273] on div "Image Row By Dr. Sarah Chen, Dermatologist September 16, 2025 Text block Row" at bounding box center [697, 285] width 264 height 35
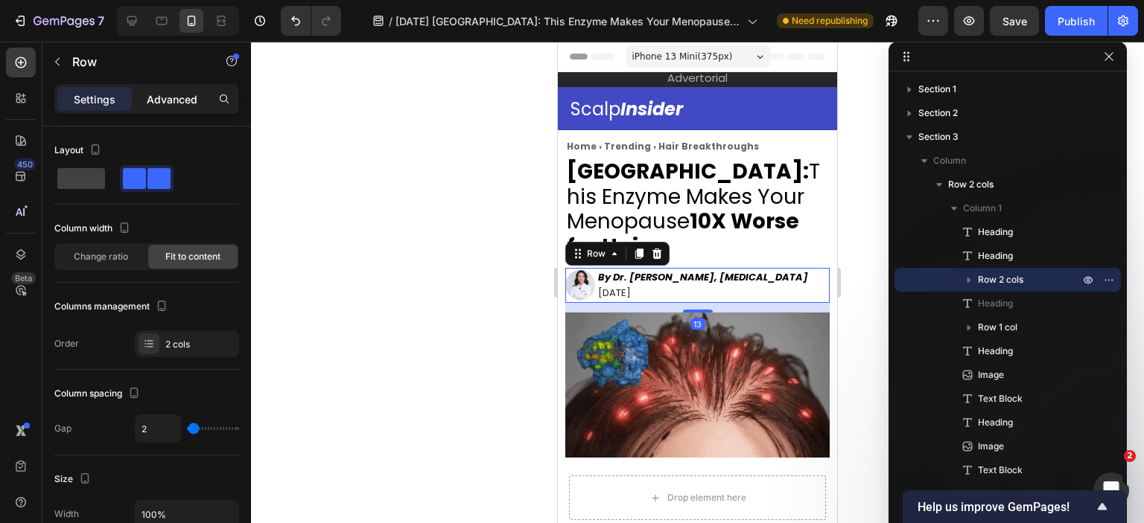
click at [188, 100] on p "Advanced" at bounding box center [172, 100] width 51 height 16
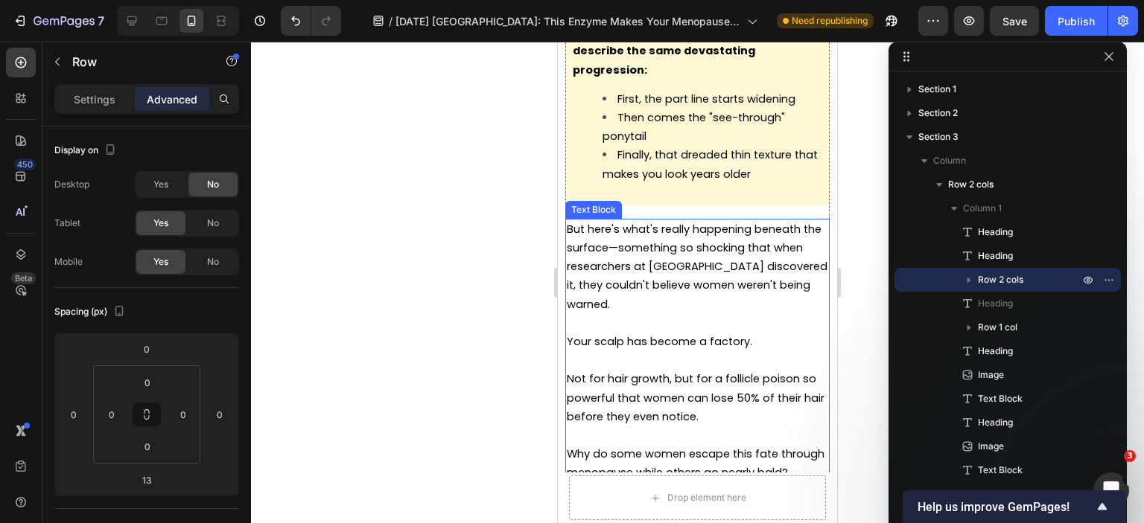
scroll to position [1563, 0]
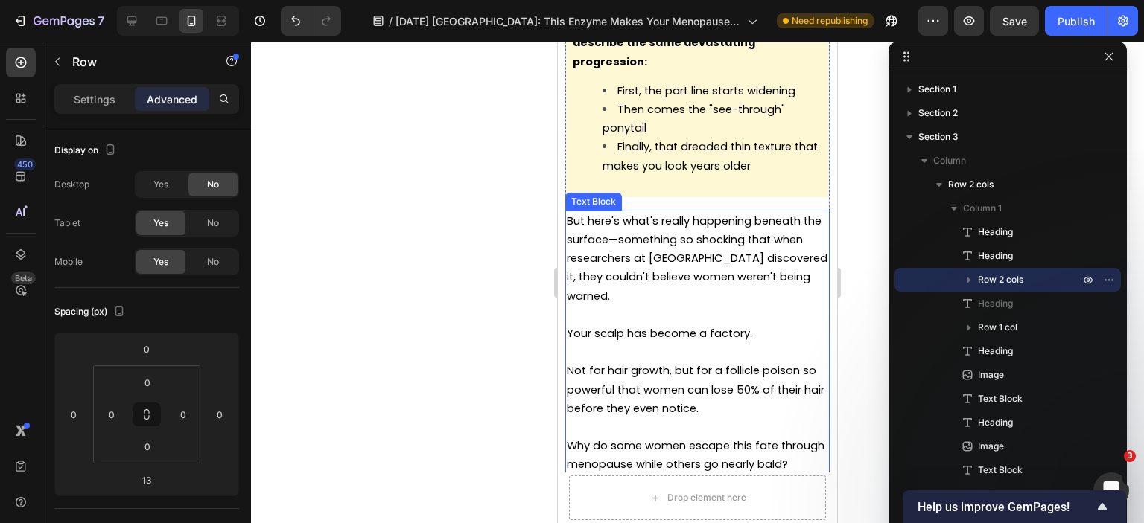
click at [644, 214] on span "But here's what's really happening beneath the surface—something so shocking th…" at bounding box center [697, 259] width 261 height 90
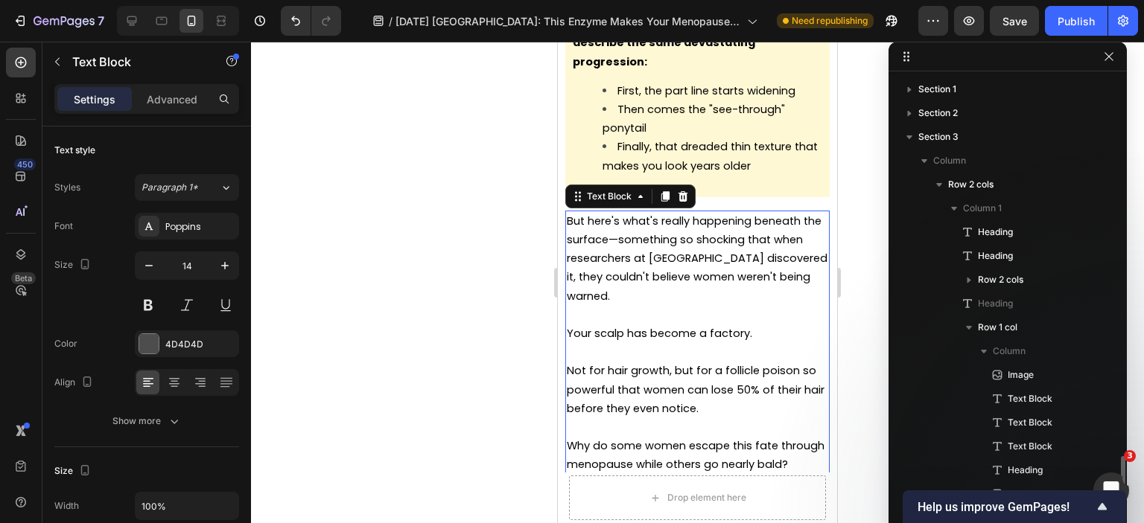
scroll to position [302, 0]
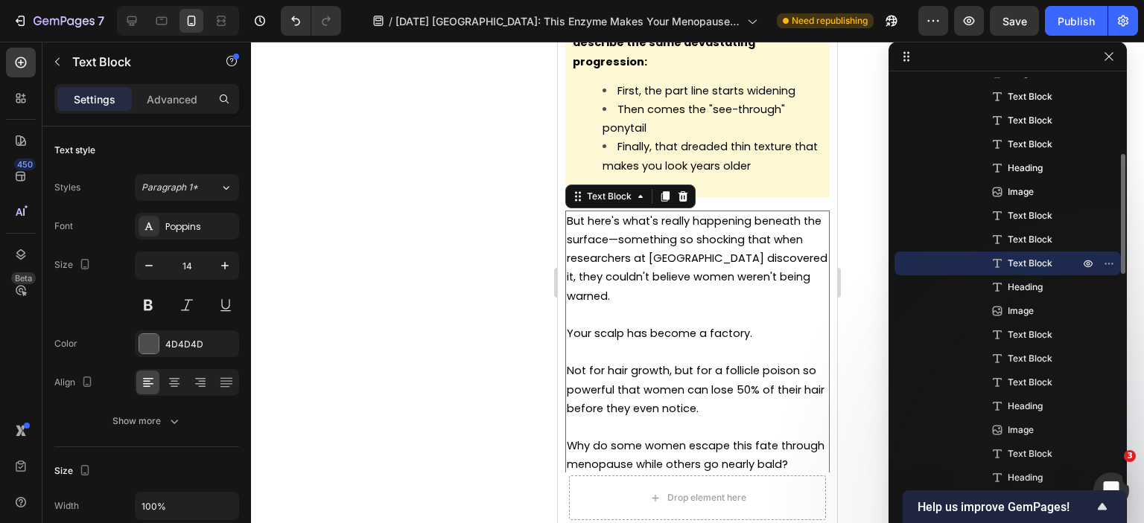
click at [642, 212] on p "But here's what's really happening beneath the surface—something so shocking th…" at bounding box center [697, 259] width 261 height 94
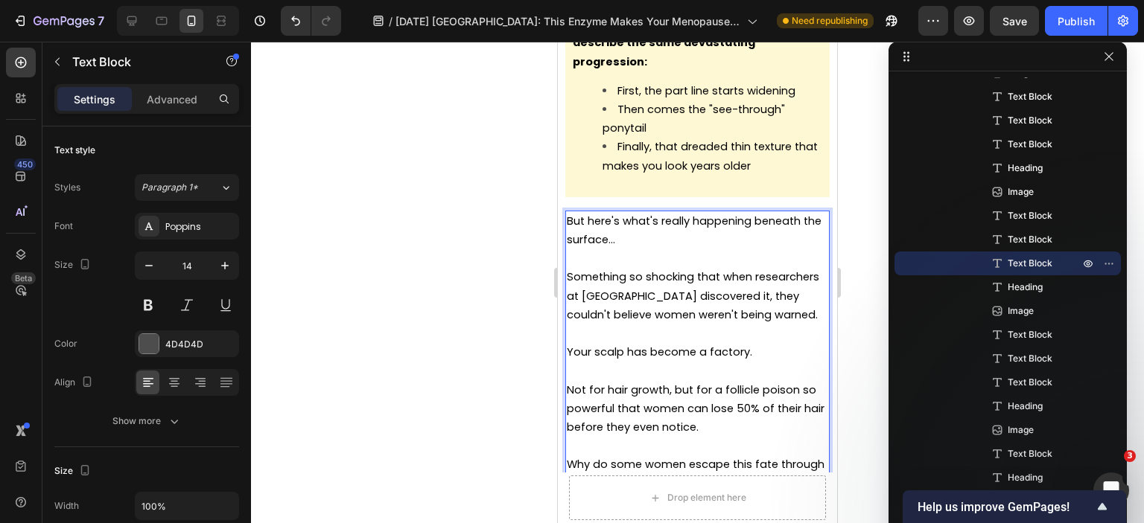
click at [744, 299] on p "Something so shocking that when researchers at Harvard Medical School discovere…" at bounding box center [697, 296] width 261 height 57
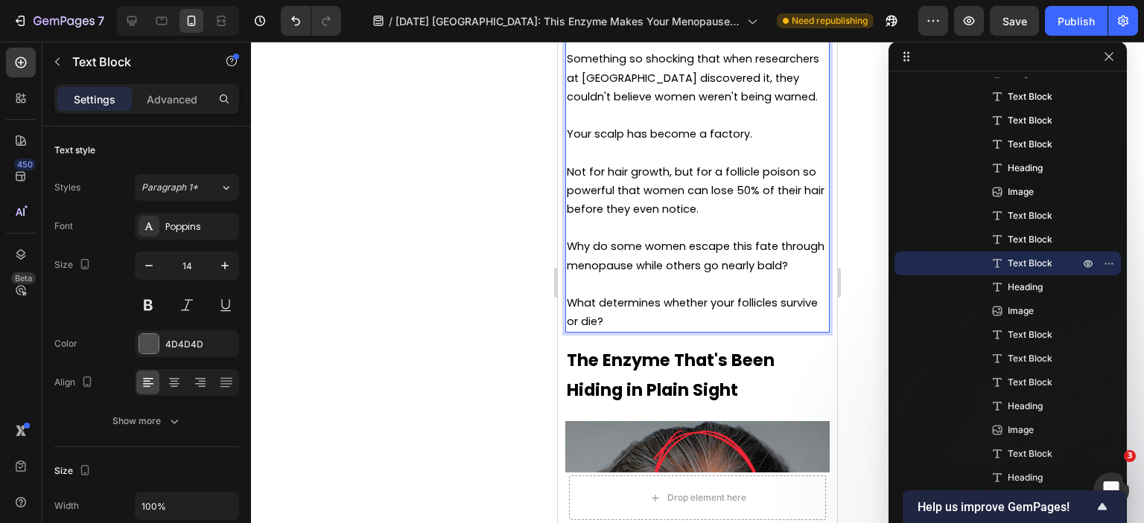
scroll to position [1787, 0]
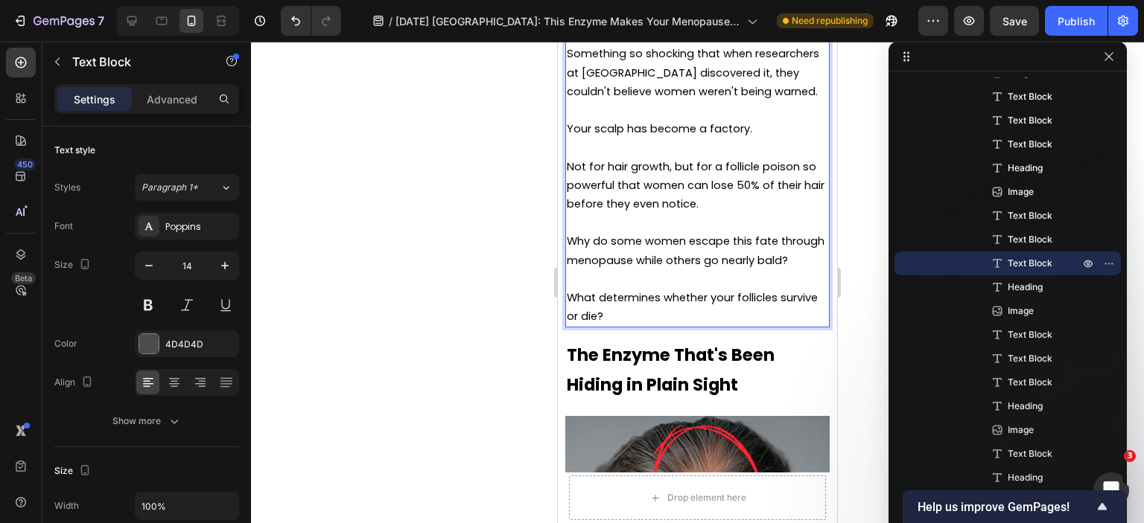
click at [698, 266] on p "Why do some women escape this fate through menopause while others go nearly bal…" at bounding box center [697, 250] width 261 height 37
click at [698, 219] on p "Rich Text Editor. Editing area: main" at bounding box center [697, 223] width 261 height 19
click at [699, 263] on p "Why do some women escape this fate through menopause while others go nearly bal…" at bounding box center [697, 250] width 261 height 37
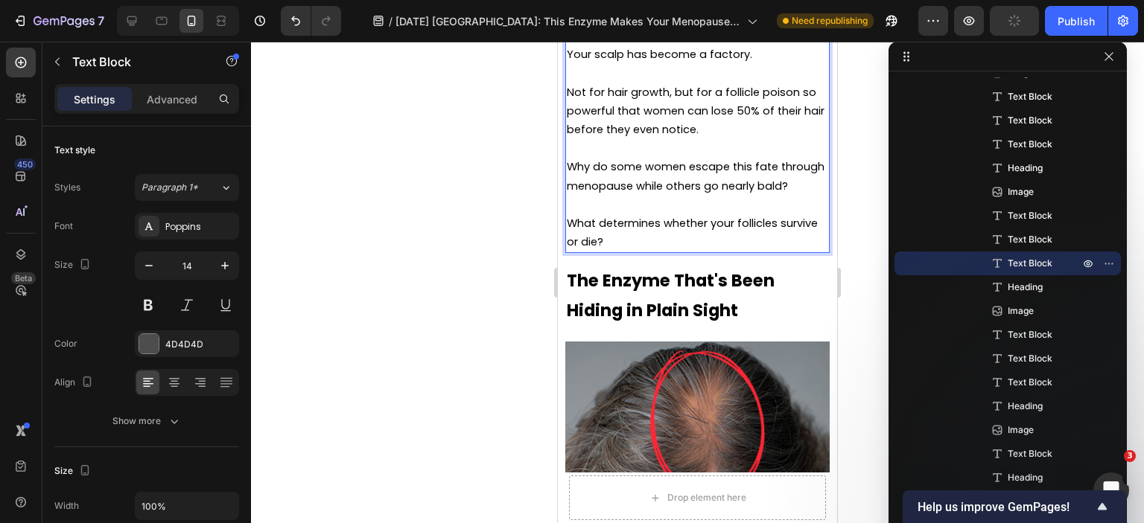
click at [700, 252] on p "What determines whether your follicles survive or die?" at bounding box center [697, 232] width 261 height 37
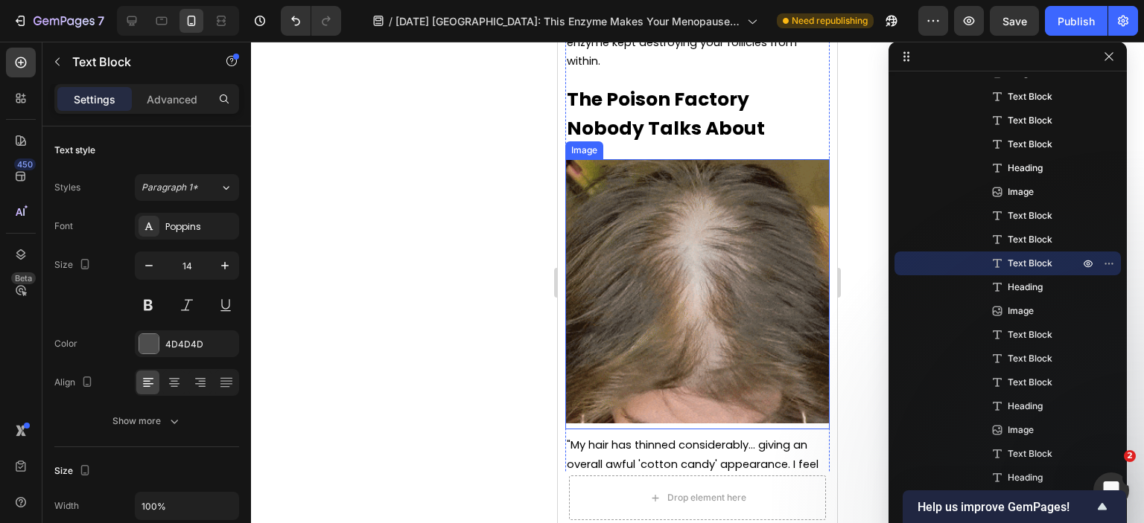
scroll to position [0, 0]
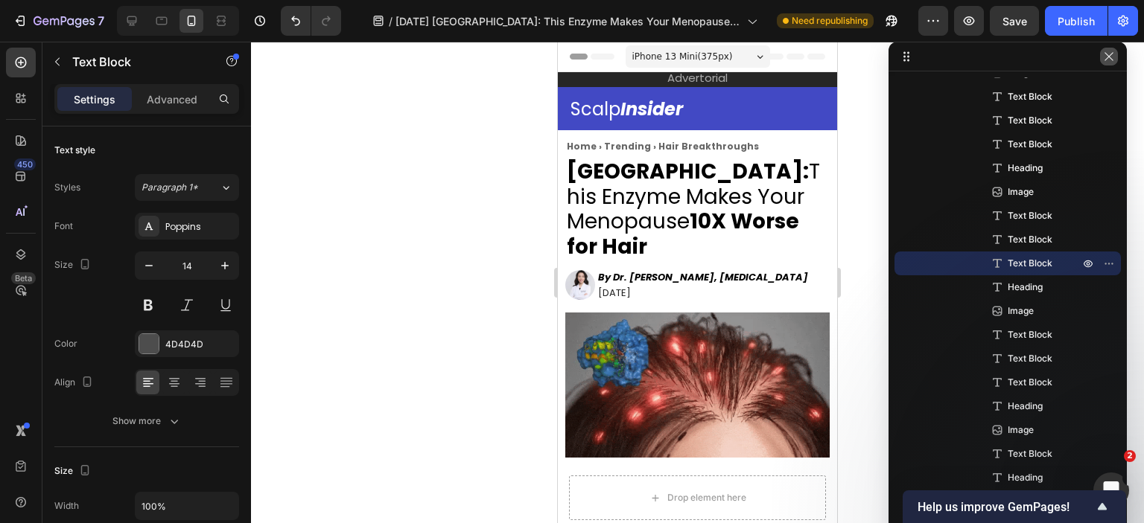
click at [1111, 58] on icon "button" at bounding box center [1109, 57] width 12 height 12
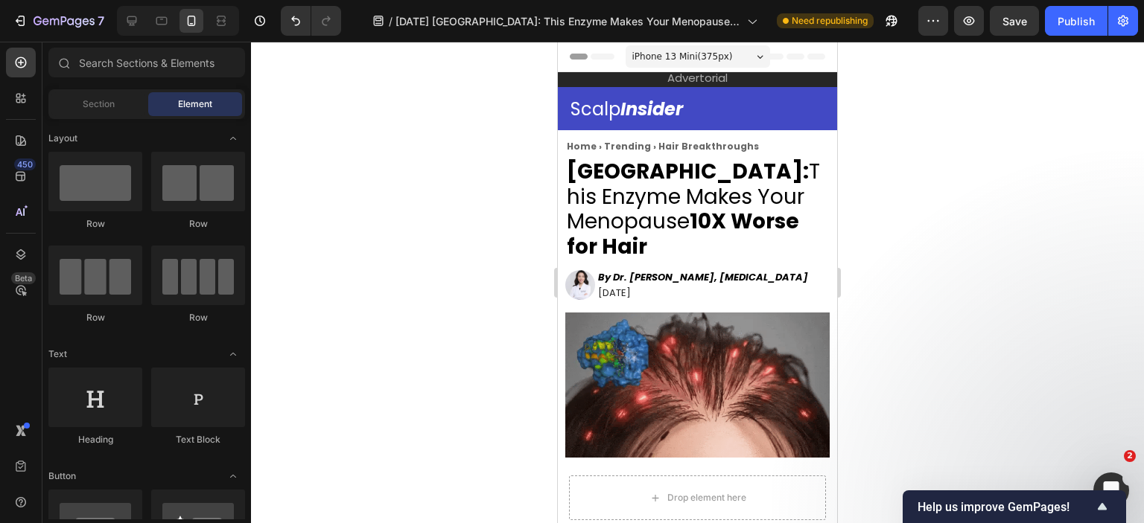
scroll to position [24, 0]
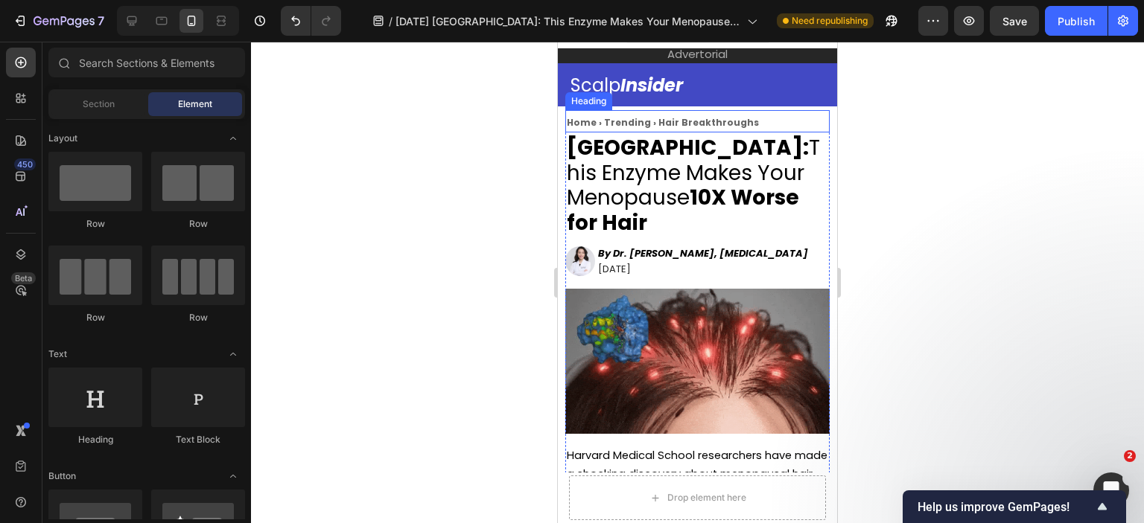
click at [668, 121] on span "Home › Trending › Hair Breakthroughs" at bounding box center [663, 122] width 192 height 13
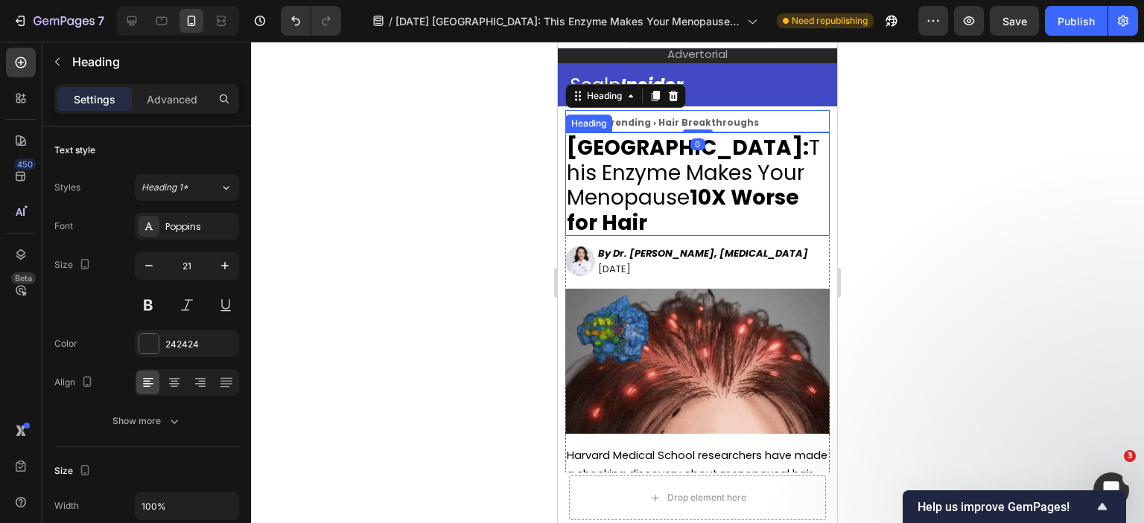
click at [643, 162] on strong "Harvard Medical School:" at bounding box center [688, 147] width 242 height 29
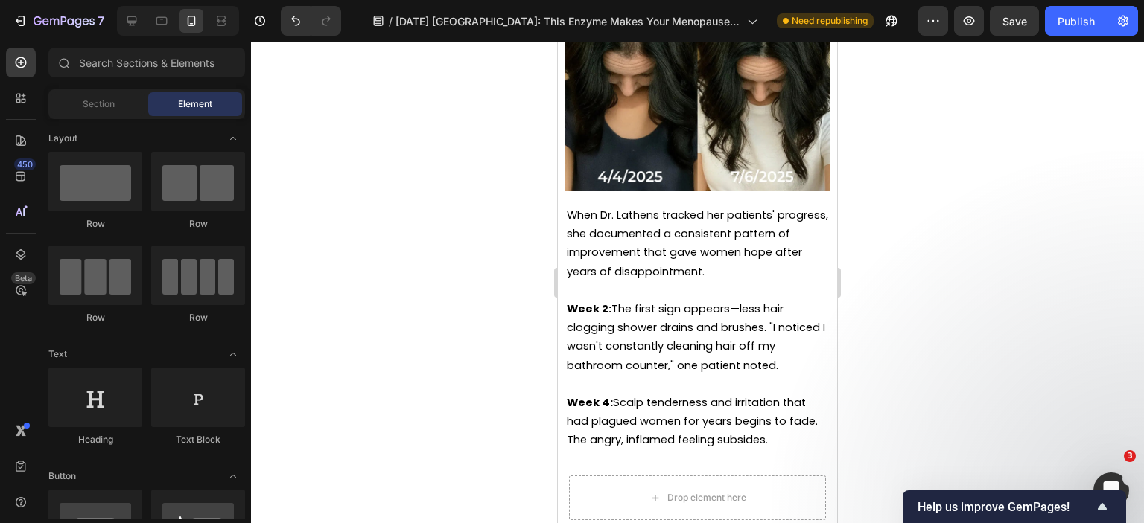
scroll to position [7883, 0]
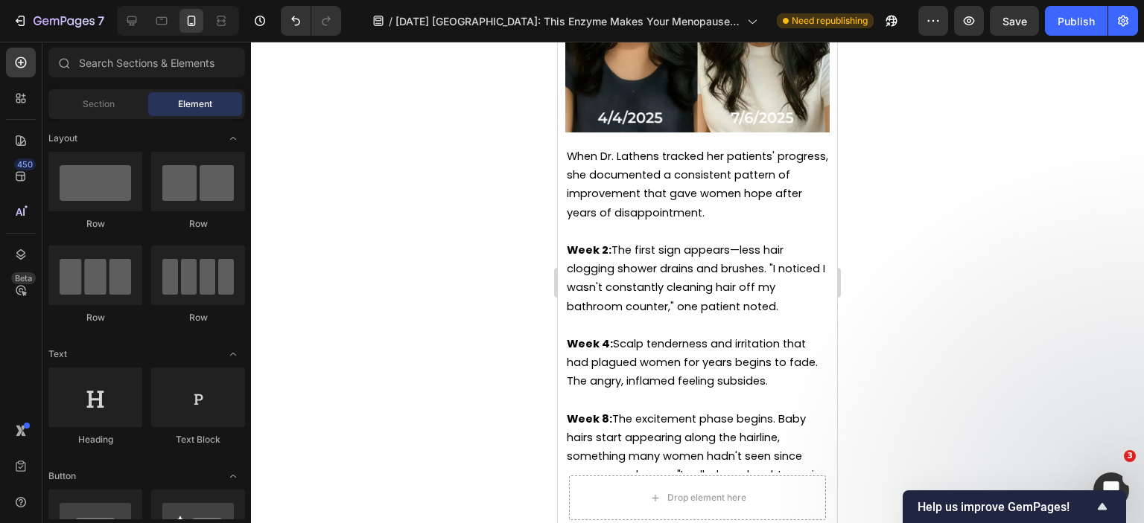
drag, startPoint x: 831, startPoint y: 67, endPoint x: 1409, endPoint y: 338, distance: 638.1
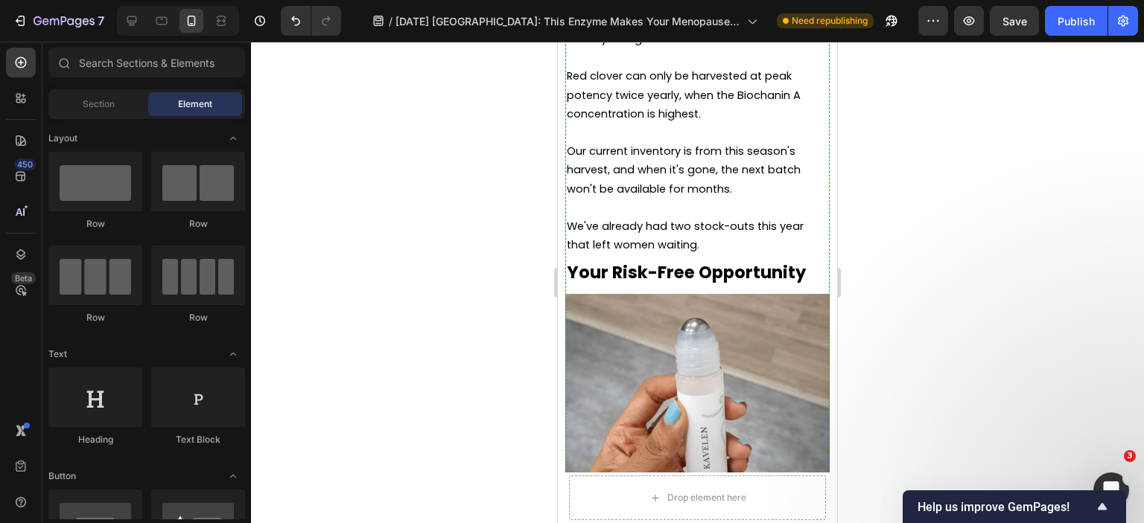
scroll to position [9893, 0]
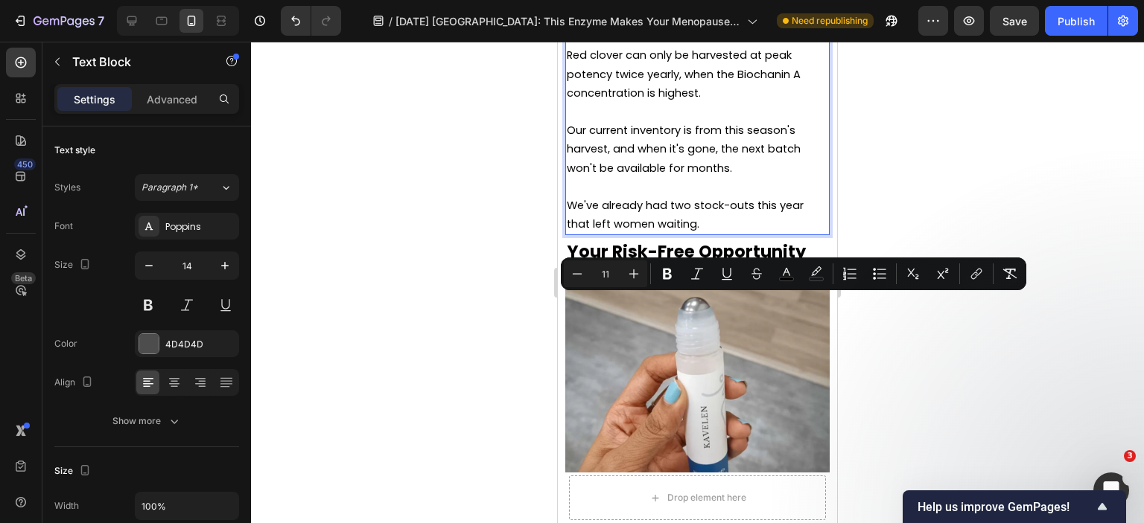
drag, startPoint x: 787, startPoint y: 322, endPoint x: 604, endPoint y: 294, distance: 185.2
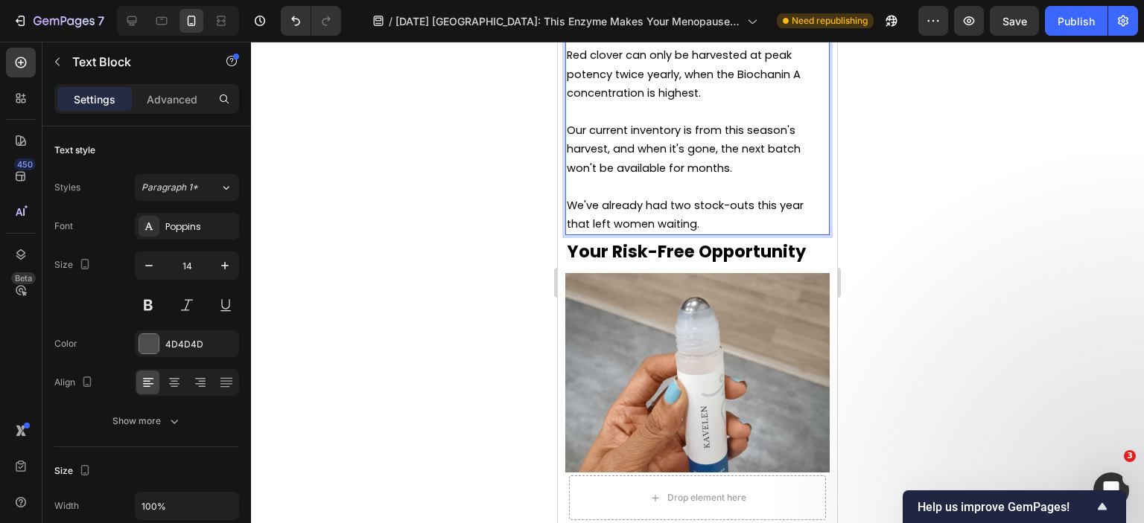
drag, startPoint x: 688, startPoint y: 208, endPoint x: 593, endPoint y: 201, distance: 94.8
drag, startPoint x: 599, startPoint y: 217, endPoint x: 581, endPoint y: 165, distance: 55.8
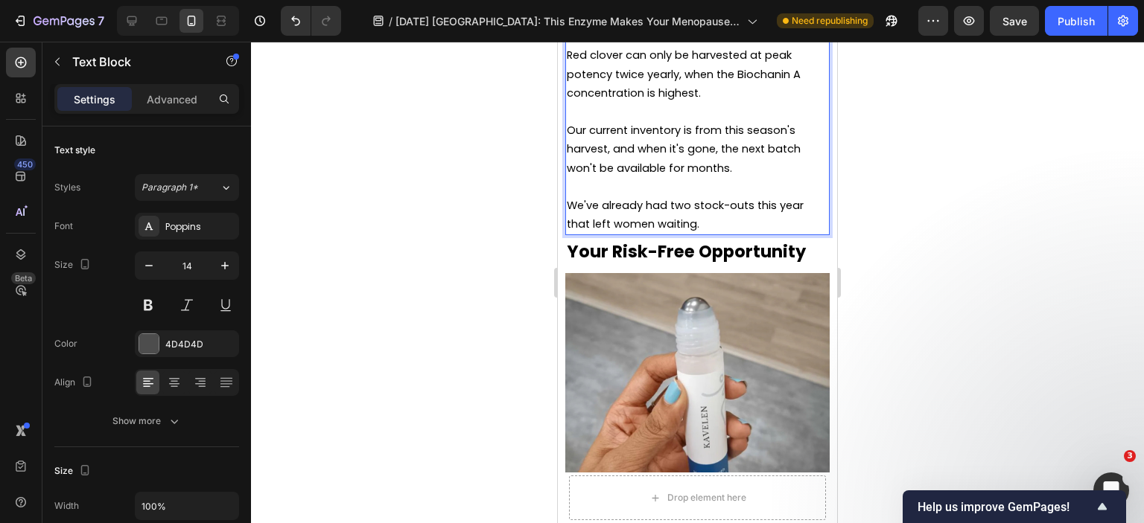
drag, startPoint x: 610, startPoint y: 208, endPoint x: 578, endPoint y: 153, distance: 64.4
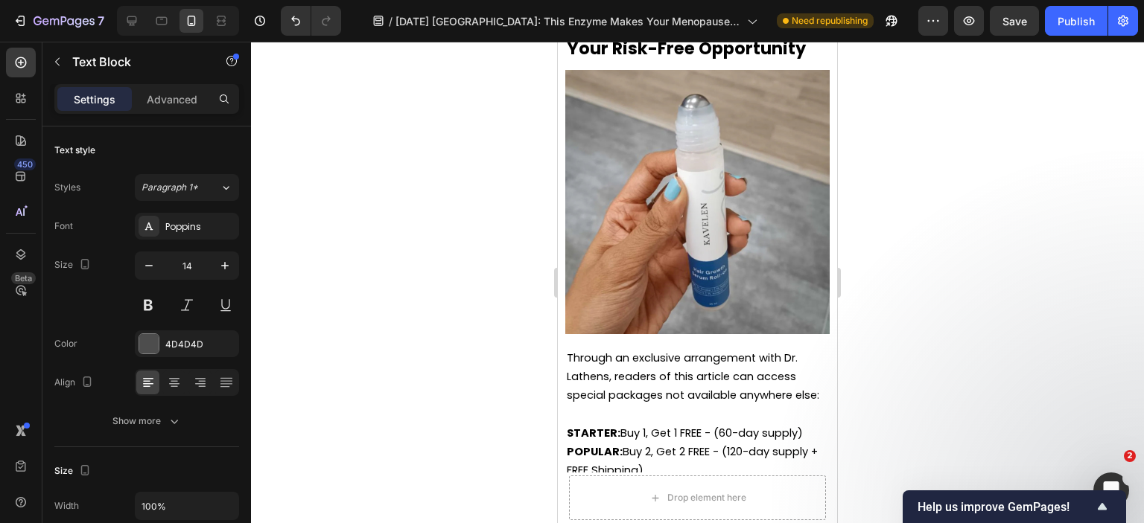
scroll to position [10042, 0]
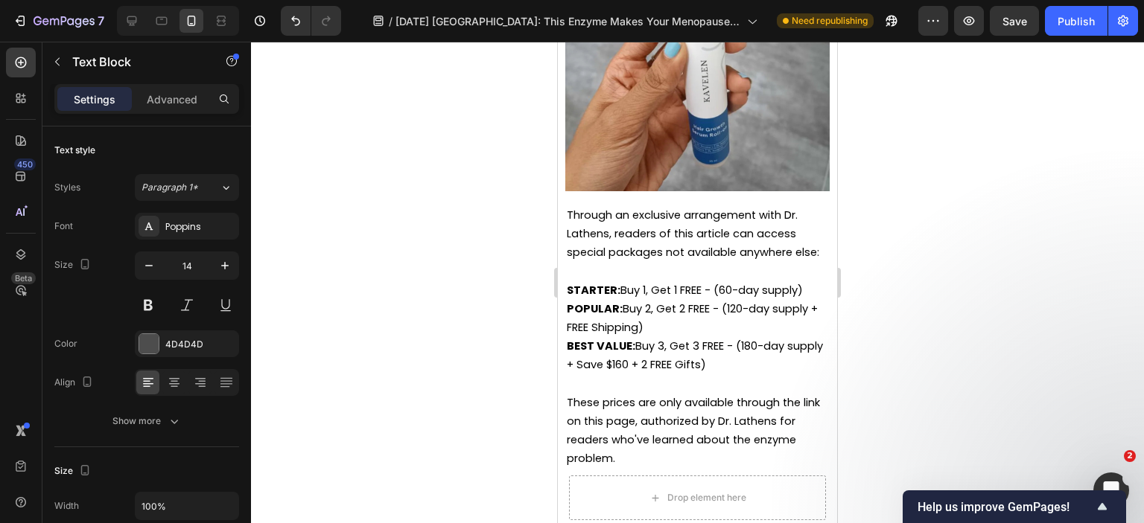
scroll to position [10190, 0]
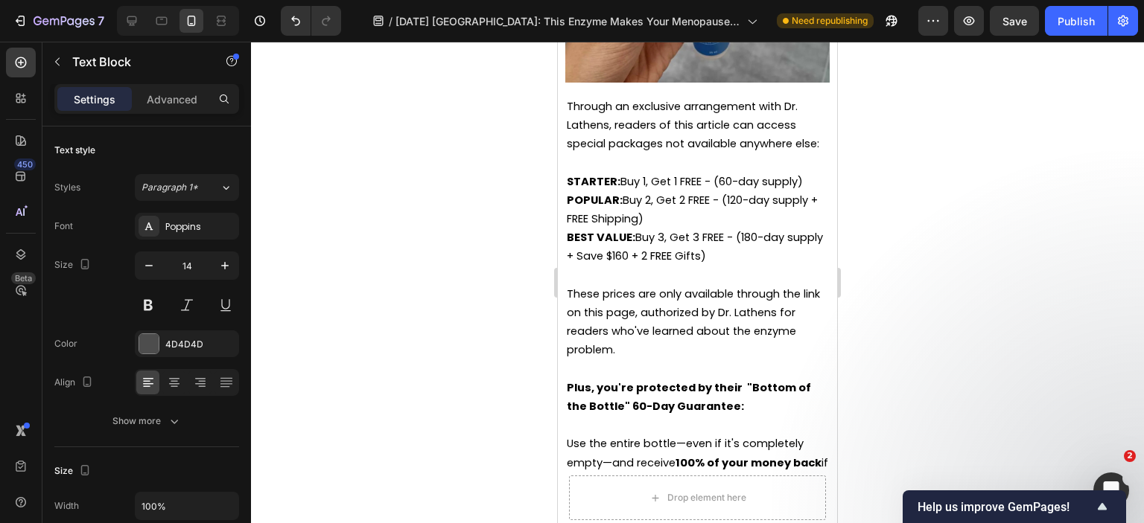
scroll to position [10339, 0]
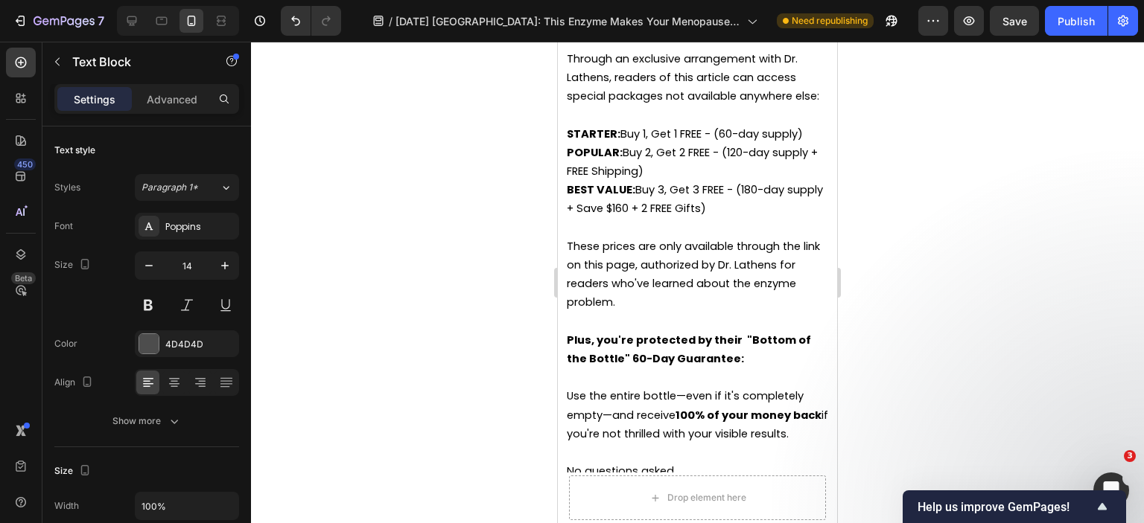
drag, startPoint x: 622, startPoint y: 147, endPoint x: 570, endPoint y: 149, distance: 52.9
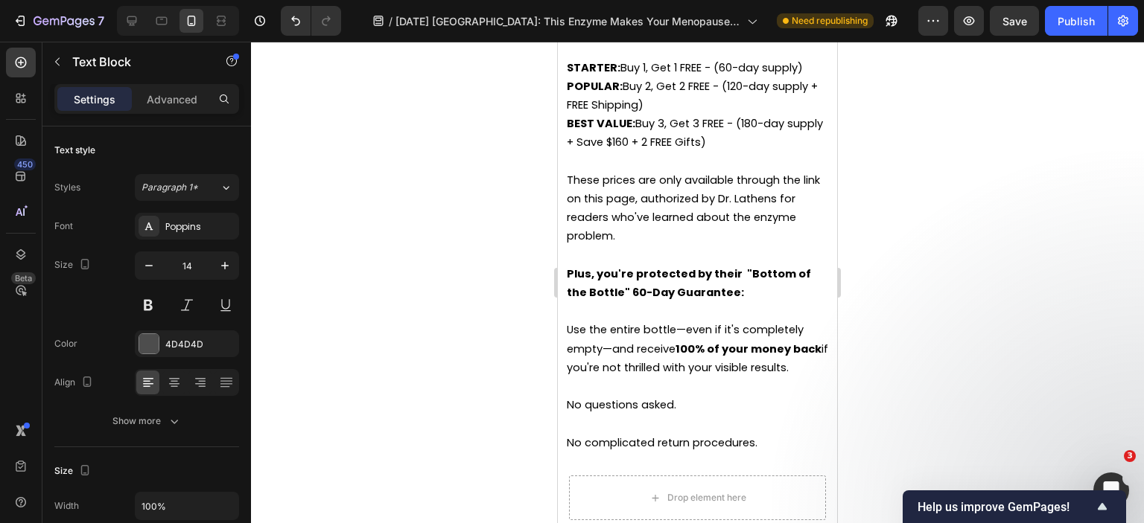
scroll to position [10414, 0]
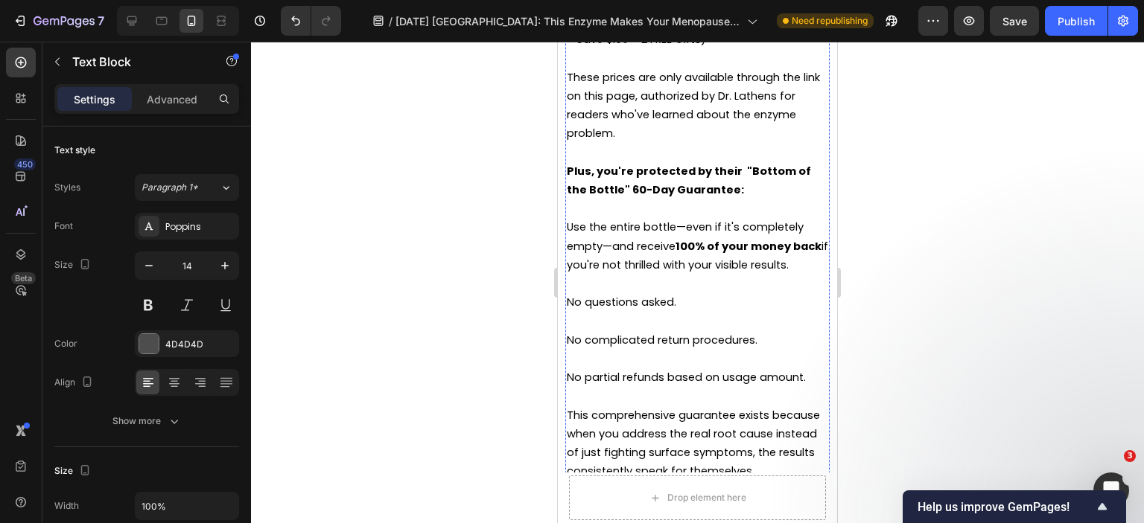
scroll to position [10488, 0]
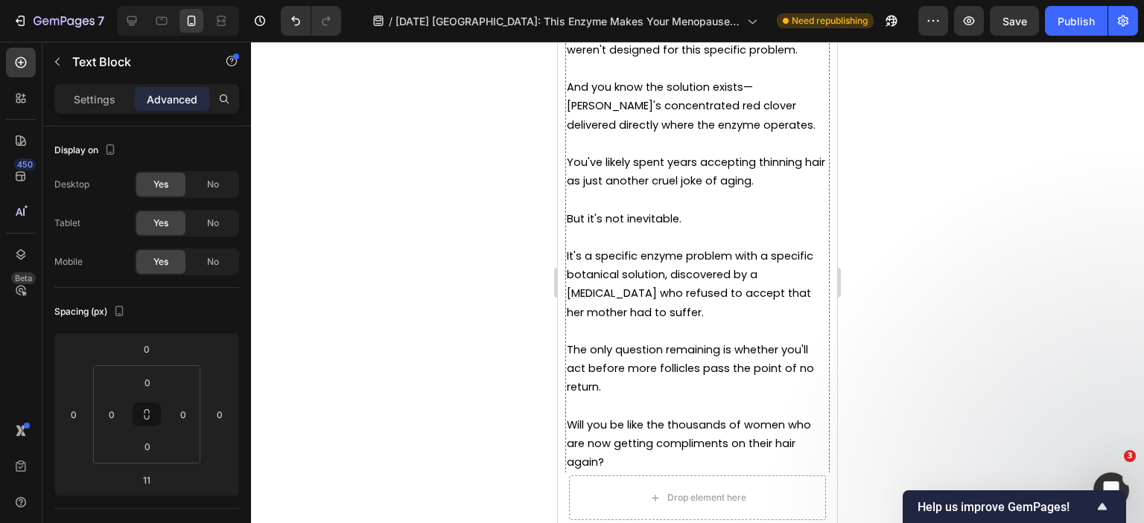
scroll to position [11456, 0]
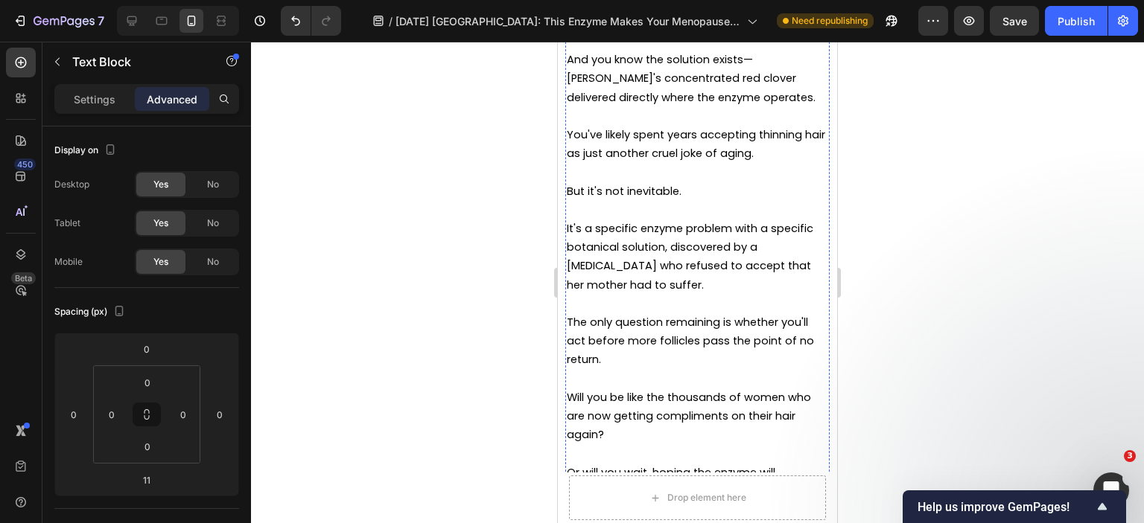
type input "18"
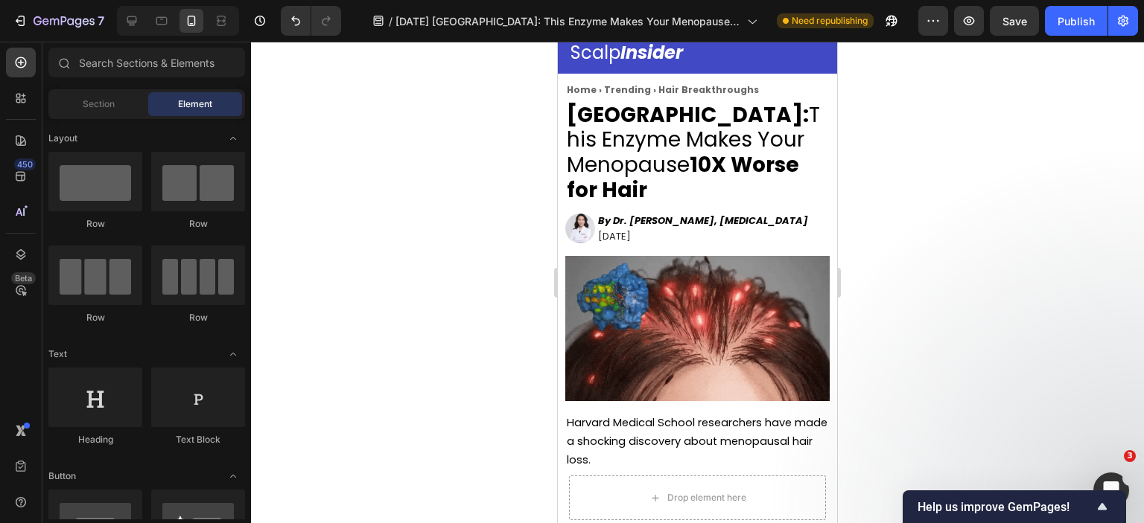
scroll to position [0, 0]
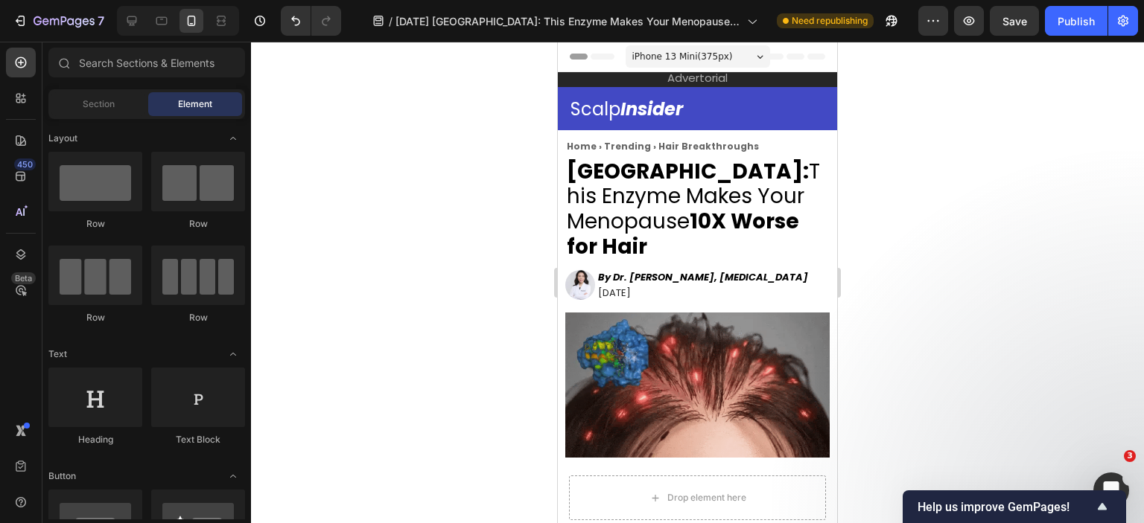
drag, startPoint x: 831, startPoint y: 401, endPoint x: 1383, endPoint y: 83, distance: 637.0
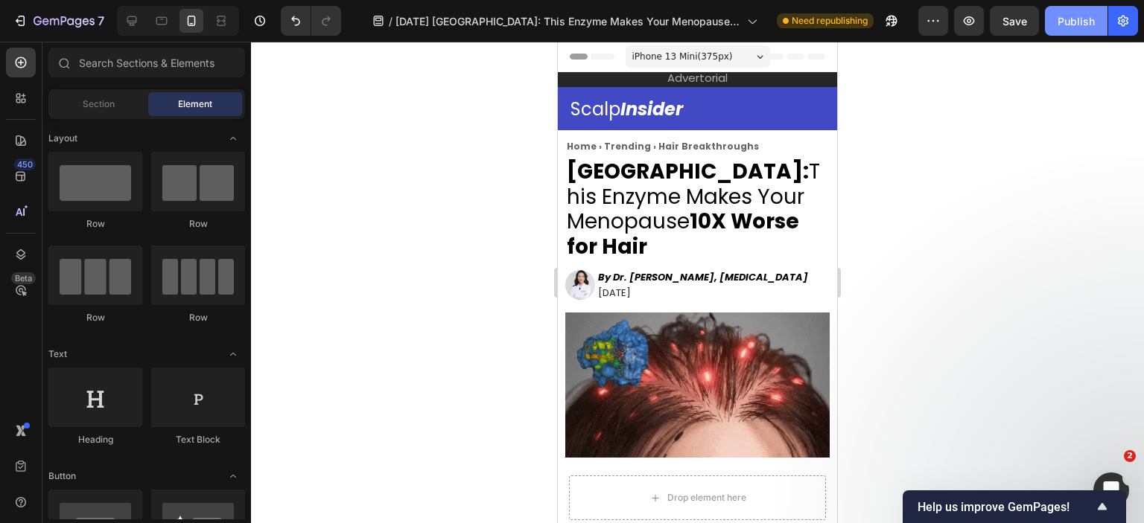
click at [1068, 23] on div "Publish" at bounding box center [1075, 21] width 37 height 16
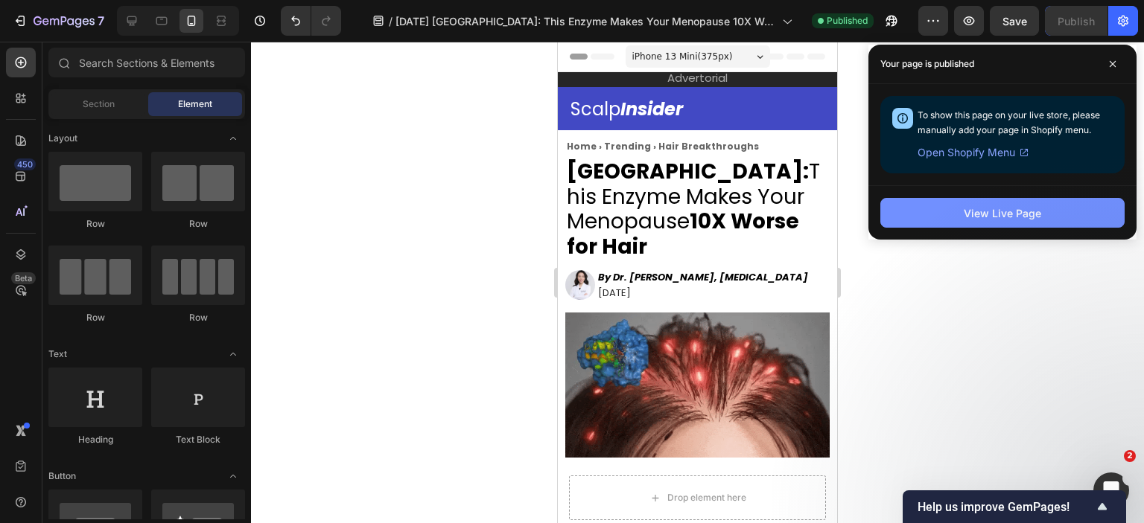
click at [1012, 215] on div "View Live Page" at bounding box center [1001, 213] width 77 height 16
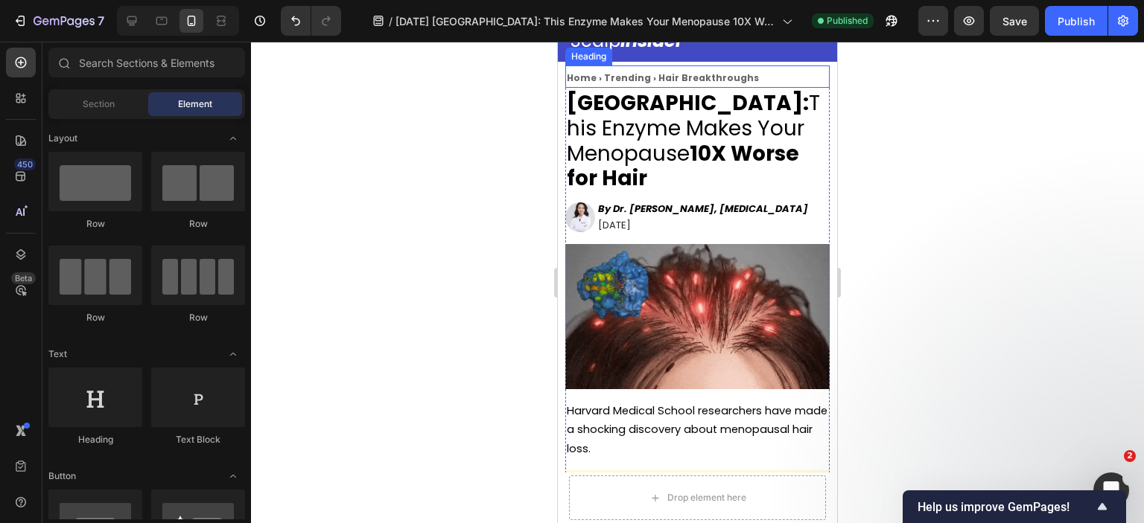
scroll to position [74, 0]
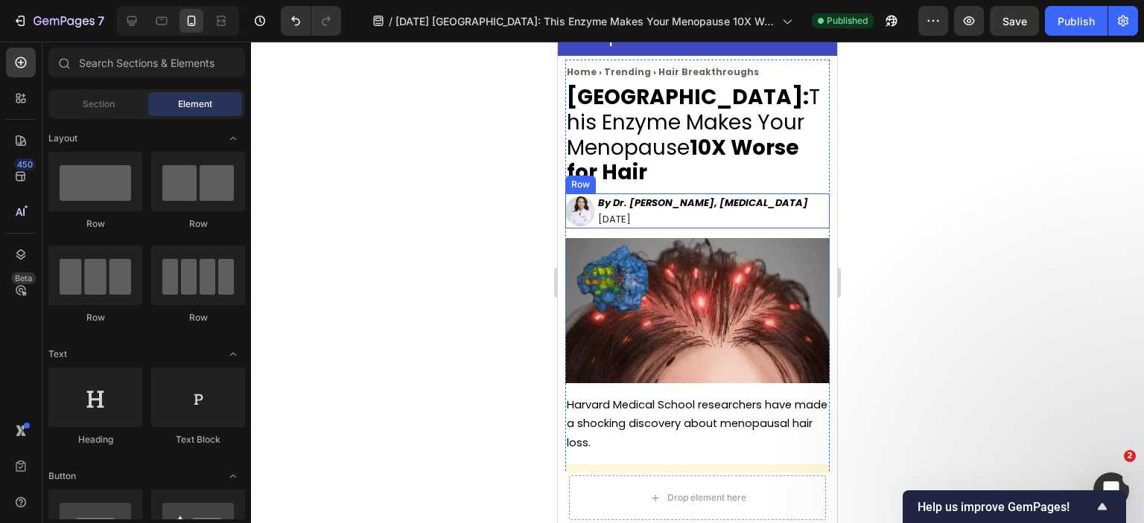
click at [806, 203] on div "Image Row By Dr. Sarah Chen, Dermatologist September 16, 2025 Text block Row" at bounding box center [697, 211] width 264 height 35
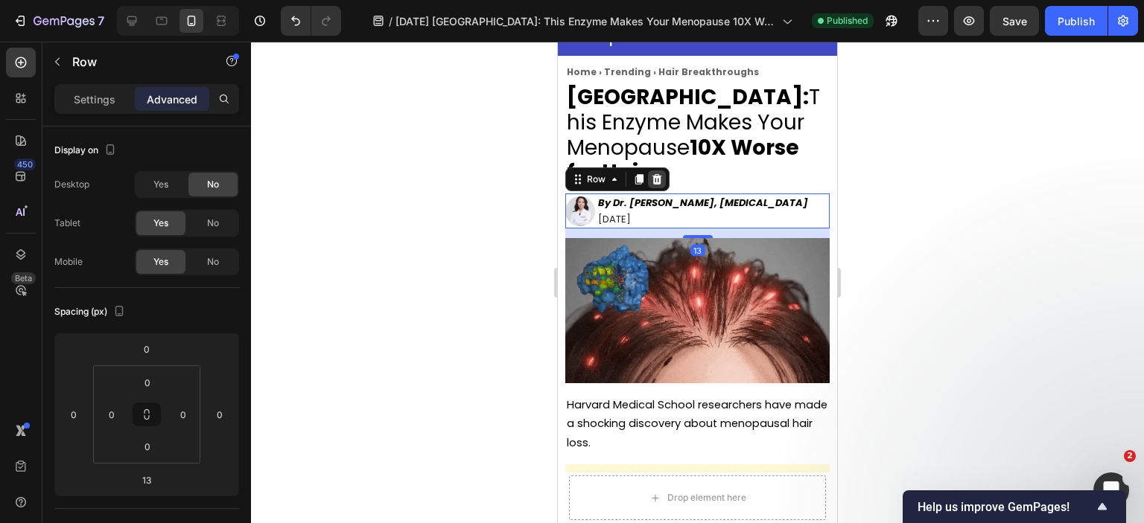
click at [657, 174] on icon at bounding box center [657, 179] width 10 height 10
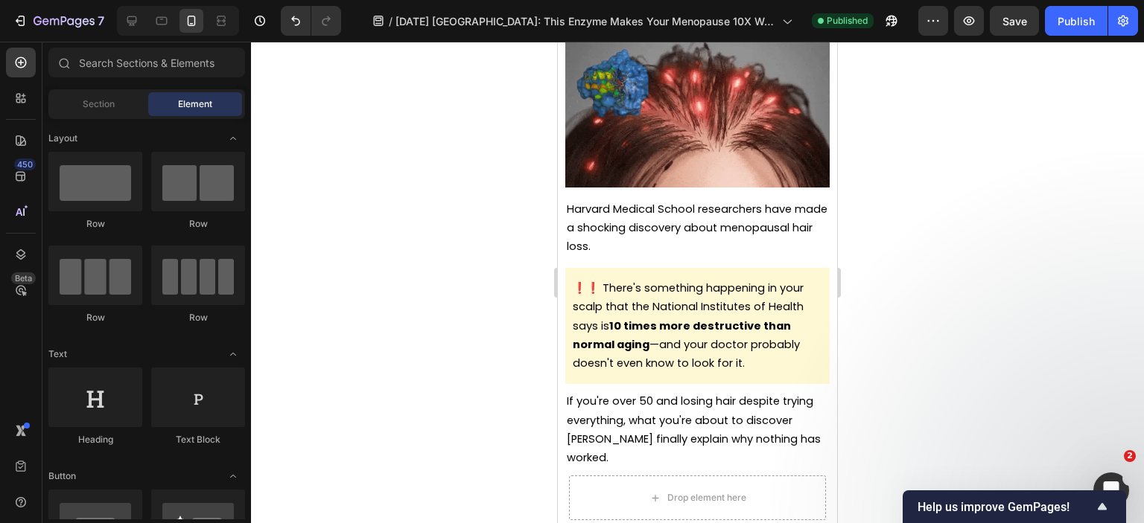
scroll to position [223, 0]
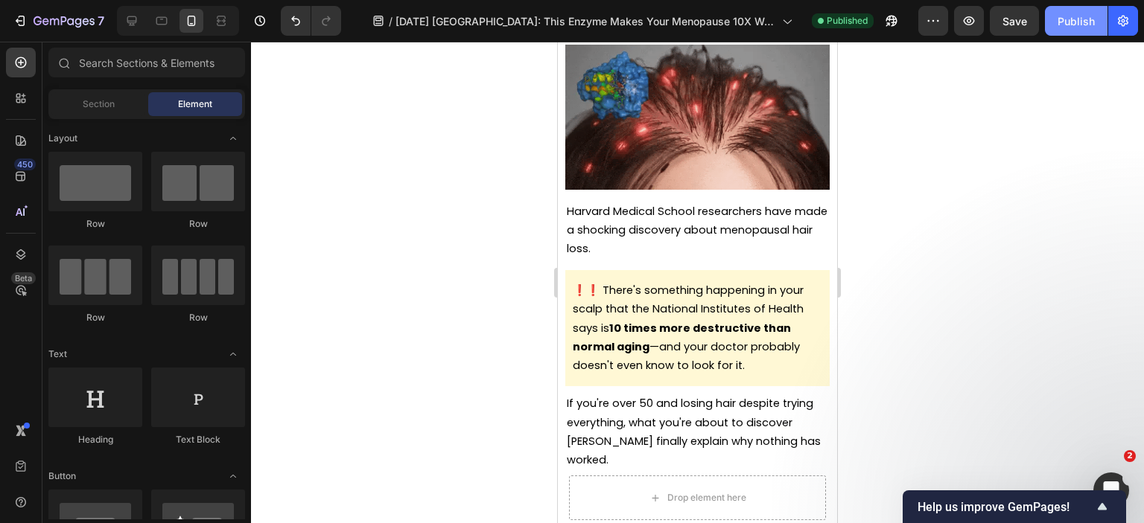
click at [1090, 25] on div "Publish" at bounding box center [1075, 21] width 37 height 16
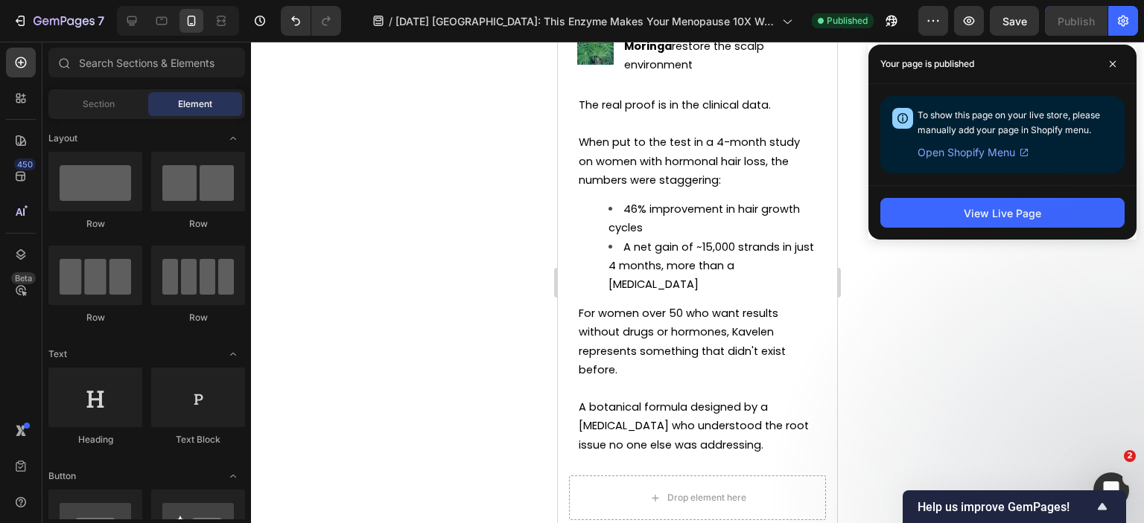
scroll to position [7445, 0]
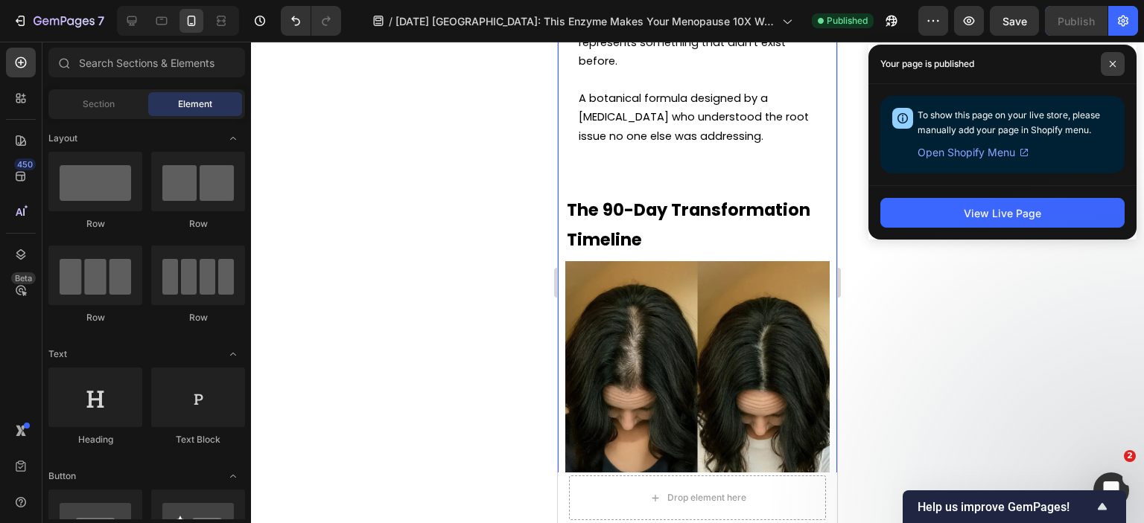
click at [1112, 61] on icon at bounding box center [1112, 63] width 7 height 7
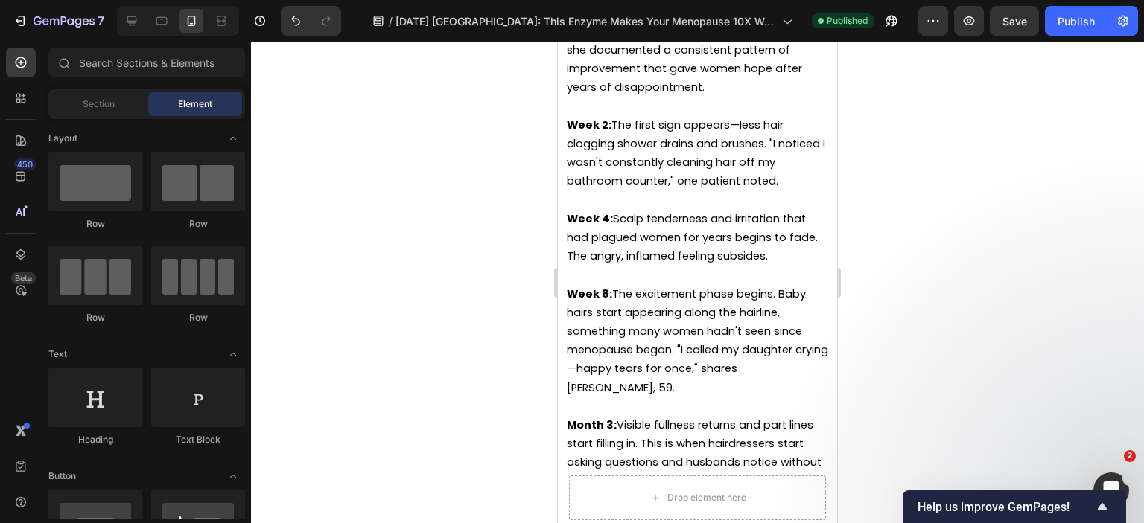
scroll to position [7984, 0]
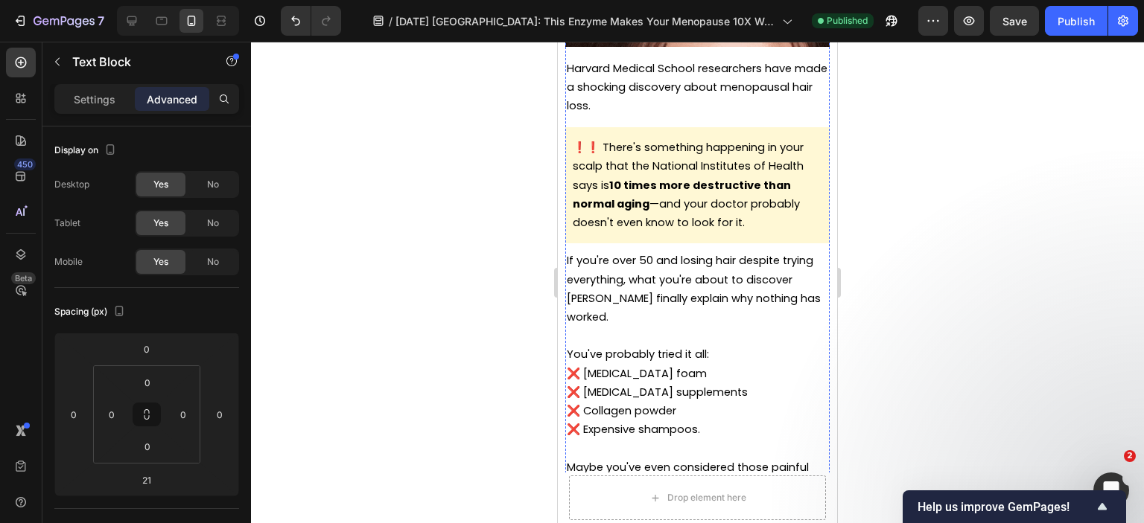
scroll to position [372, 0]
